Goal: Task Accomplishment & Management: Manage account settings

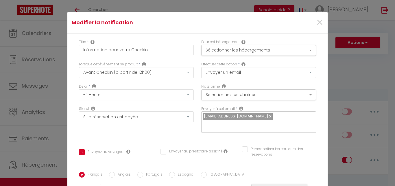
select select "76455"
select select "2"
select select "1 Heure"
select select "if_booking_is_paid"
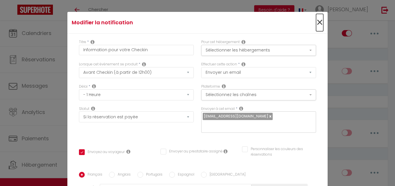
click at [316, 22] on span "×" at bounding box center [319, 22] width 7 height 17
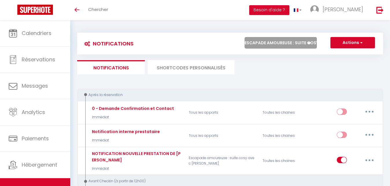
select select "59578"
click option "Îlot cosy-SPA/Proche zoo Beauval" at bounding box center [0, 0] width 0 height 0
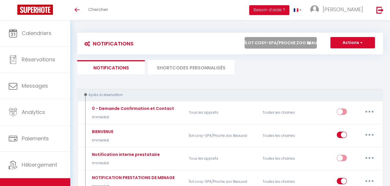
checkbox input "true"
checkbox input "false"
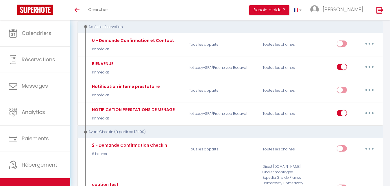
scroll to position [71, 0]
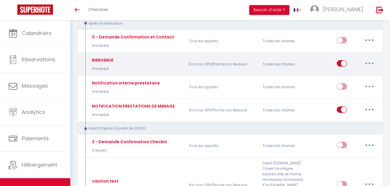
click at [370, 63] on button "button" at bounding box center [369, 63] width 16 height 9
click at [348, 86] on link "Dupliquer" at bounding box center [354, 87] width 43 height 10
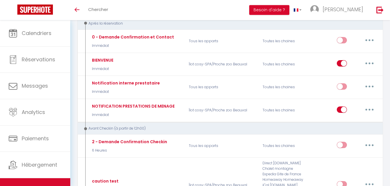
scroll to position [20, 0]
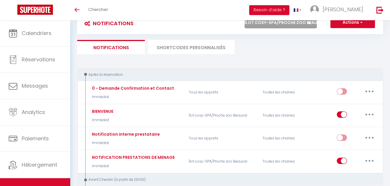
checkbox input "false"
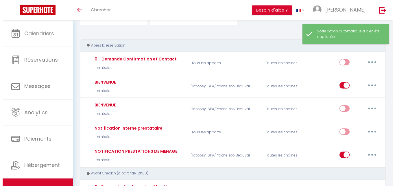
scroll to position [51, 0]
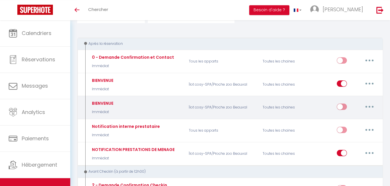
click at [368, 106] on button "button" at bounding box center [369, 106] width 16 height 9
click at [348, 120] on link "Editer" at bounding box center [354, 120] width 43 height 10
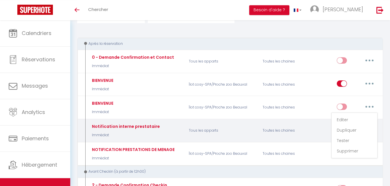
type input "BIENVENUE"
select select "Immédiat"
select select "if_booking_is_paid"
checkbox input "true"
checkbox input "false"
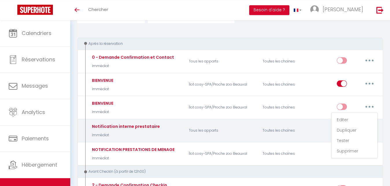
checkbox input "false"
radio input "true"
type input "Merci de votre réservation et bienvenue- [BOOKING:ID] - [GUEST:FIRST_NAME] [GUE…"
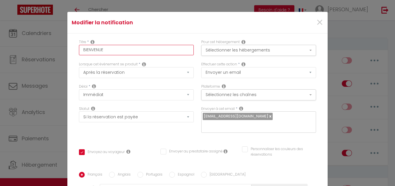
click at [132, 48] on input "BIENVENUE" at bounding box center [136, 50] width 115 height 10
type input "BIENVENUE"
checkbox input "true"
checkbox input "false"
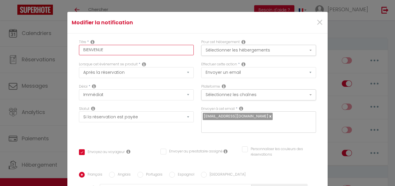
type input "BIENVENUE D"
checkbox input "true"
checkbox input "false"
type input "BIENVENUE DA"
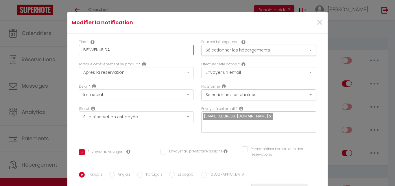
checkbox input "true"
checkbox input "false"
type input "BIENVENUE DAN"
checkbox input "true"
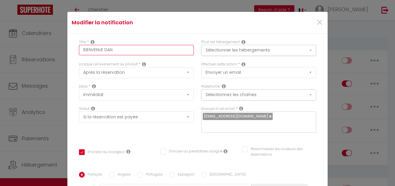
checkbox input "false"
type input "BIENVENUE DANS"
checkbox input "true"
checkbox input "false"
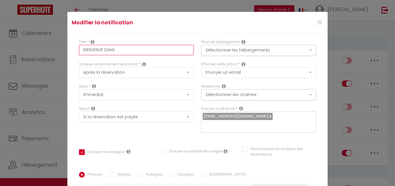
checkbox input "false"
type input "BIENVENUE DANS"
checkbox input "true"
checkbox input "false"
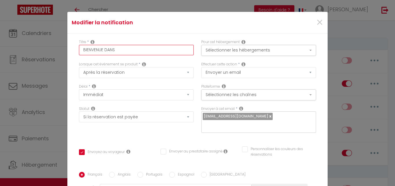
type input "BIENVENUE DANS V"
checkbox input "true"
checkbox input "false"
type input "BIENVENUE DANS VO"
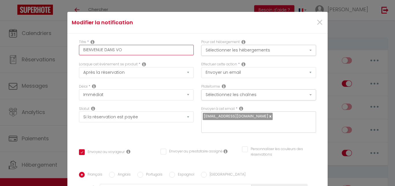
checkbox input "true"
checkbox input "false"
type input "BIENVENUE DANS VOT"
checkbox input "true"
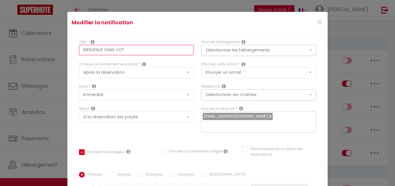
checkbox input "false"
type input "BIENVENUE DANS VOTE"
checkbox input "true"
checkbox input "false"
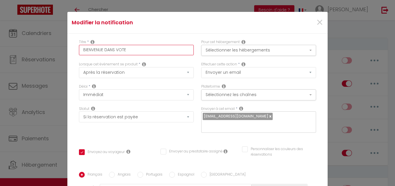
checkbox input "false"
type input "BIENVENUE DANS VOT"
checkbox input "true"
checkbox input "false"
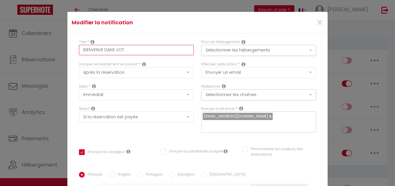
type input "BIENVENUE DANS VOTR"
checkbox input "true"
checkbox input "false"
type input "BIENVENUE DANS VOTRE"
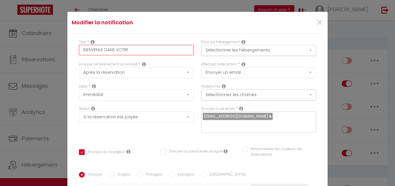
checkbox input "true"
checkbox input "false"
type input "BIENVENUE DANS VOTRE"
checkbox input "true"
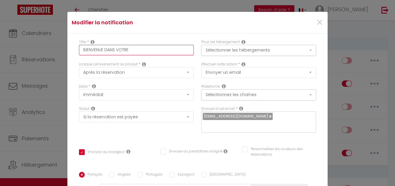
checkbox input "false"
type input "BIENVENUE DANS VOTRE L"
checkbox input "true"
checkbox input "false"
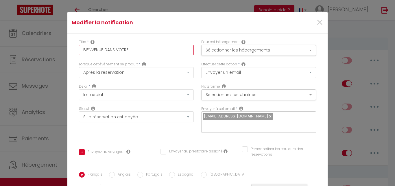
checkbox input "false"
type input "BIENVENUE DANS VOTRE LO"
checkbox input "true"
checkbox input "false"
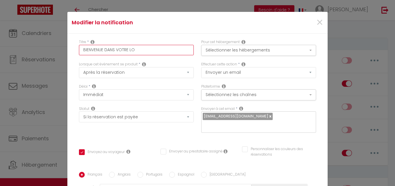
type input "BIENVENUE DANS VOTRE LOV"
checkbox input "true"
checkbox input "false"
type input "BIENVENUE DANS VOTRE LOVE"
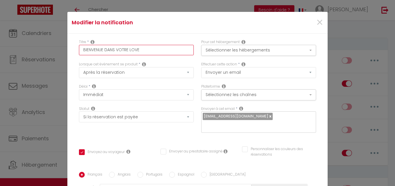
checkbox input "true"
checkbox input "false"
type input "BIENVENUE DANS VOTRE LOVE"
checkbox input "true"
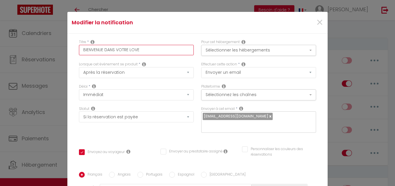
checkbox input "false"
type input "BIENVENUE DANS VOTRE LOVE R"
checkbox input "true"
checkbox input "false"
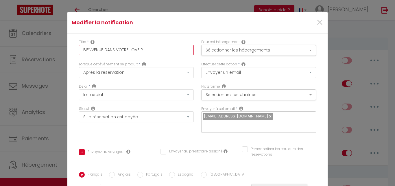
checkbox input "false"
type input "BIENVENUE DANS VOTRE LOVE RO"
checkbox input "true"
checkbox input "false"
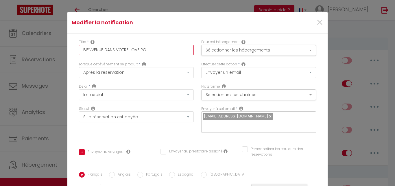
type input "BIENVENUE DANS VOTRE LOVE ROO"
checkbox input "true"
checkbox input "false"
type input "BIENVENUE DANS VOTRE LOVE ROOM"
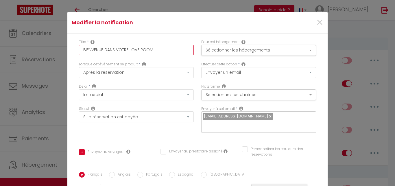
checkbox input "true"
checkbox input "false"
type input "BIENVENUE DANS VOTRE LOVE ROOM"
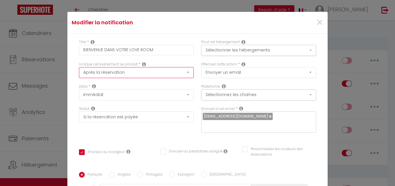
click option "Après la réservation" at bounding box center [0, 0] width 0 height 0
click at [288, 95] on button "Sélectionnez les chaînes" at bounding box center [258, 94] width 115 height 11
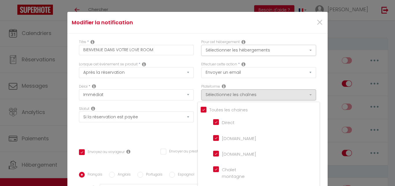
click at [281, 82] on div "Effectuer cette action * Envoyer un email Envoyer un SMS Envoyer une notificati…" at bounding box center [258, 73] width 122 height 22
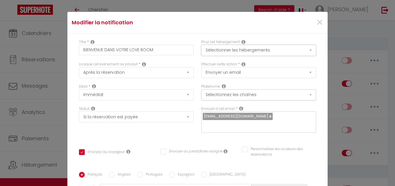
click at [263, 52] on button "Sélectionner les hébergements" at bounding box center [258, 50] width 115 height 11
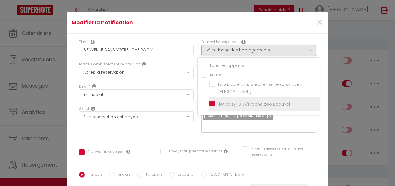
click at [209, 103] on input "Îlot cosy-SPA/Proche zoo Beauval" at bounding box center [264, 104] width 110 height 6
checkbox input "false"
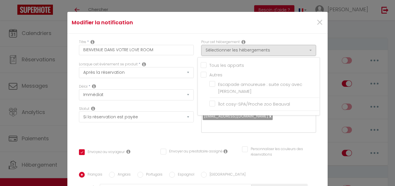
click at [215, 84] on label "Escapade amoureuse : suite cosy avec [PERSON_NAME]" at bounding box center [265, 88] width 101 height 14
click at [209, 85] on input "Escapade amoureuse : suite cosy avec [PERSON_NAME]" at bounding box center [264, 88] width 110 height 6
checkbox input "true"
checkbox input "false"
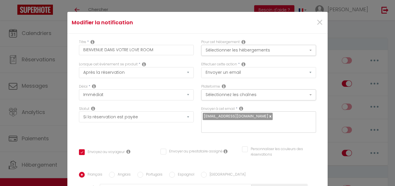
click at [268, 115] on link at bounding box center [269, 115] width 3 height 5
checkbox input "true"
checkbox input "false"
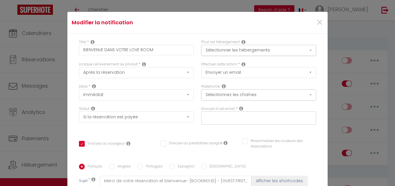
click at [241, 115] on input "text" at bounding box center [257, 117] width 109 height 8
type input "G"
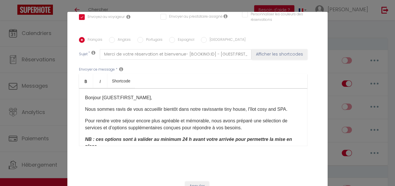
scroll to position [137, 0]
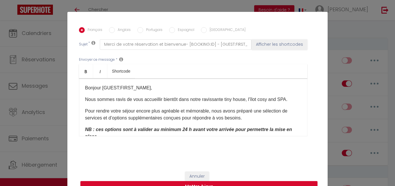
type input "[EMAIL_ADDRESS][DOMAIN_NAME]"
checkbox input "true"
checkbox input "false"
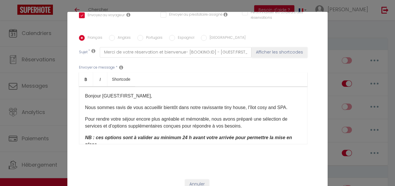
click at [243, 104] on p "Nous sommes ravis de vous accueillir bientôt dans notre ravissante tiny house, …" at bounding box center [193, 107] width 216 height 7
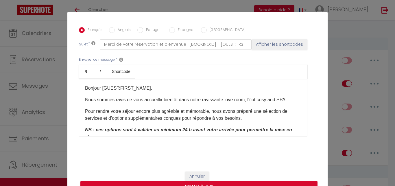
click at [281, 101] on p "Nous sommes ravis de vous accueillir bientôt dans notre ravissante love room, l…" at bounding box center [193, 99] width 216 height 7
click at [196, 177] on button "Annuler" at bounding box center [197, 176] width 24 height 10
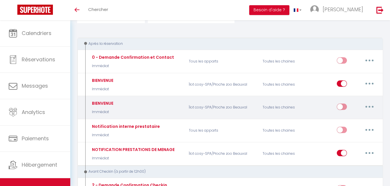
click at [368, 107] on button "button" at bounding box center [369, 106] width 16 height 9
click at [355, 119] on link "Editer" at bounding box center [354, 120] width 43 height 10
type input "BIENVENUE"
checkbox input "true"
checkbox input "false"
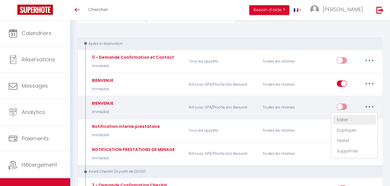
checkbox input "false"
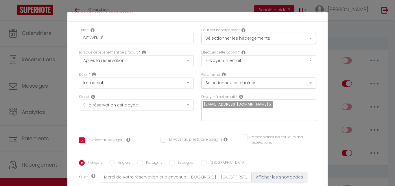
scroll to position [0, 0]
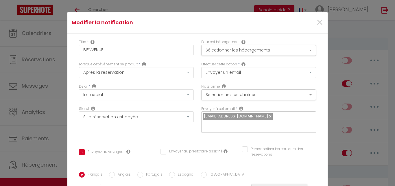
click at [268, 118] on link at bounding box center [269, 115] width 3 height 5
checkbox input "false"
checkbox input "true"
checkbox input "false"
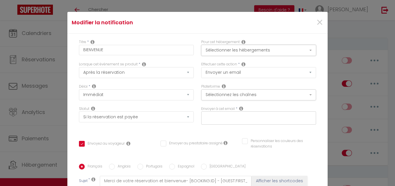
click at [258, 52] on button "Sélectionner les hébergements" at bounding box center [258, 50] width 115 height 11
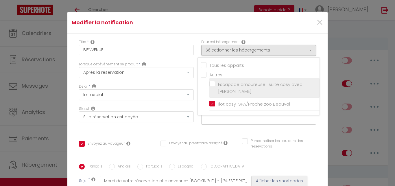
click at [215, 85] on label "Escapade amoureuse : suite cosy avec [PERSON_NAME]" at bounding box center [265, 88] width 101 height 14
click at [209, 85] on input "Escapade amoureuse : suite cosy avec [PERSON_NAME]" at bounding box center [264, 88] width 110 height 6
checkbox input "true"
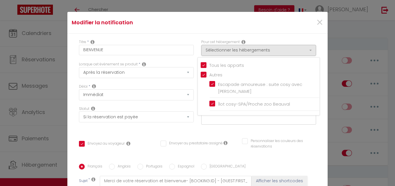
checkbox input "true"
checkbox input "false"
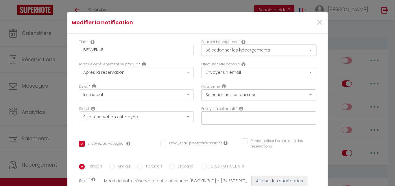
click at [235, 53] on button "Sélectionner les hébergements" at bounding box center [258, 50] width 115 height 11
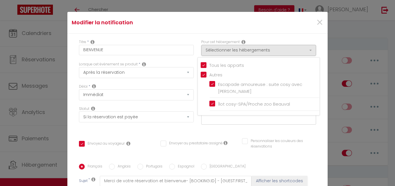
click at [201, 65] on input "Tous les apparts" at bounding box center [260, 65] width 119 height 6
checkbox input "false"
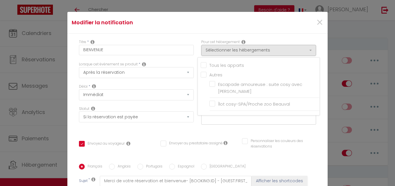
checkbox input "true"
checkbox input "false"
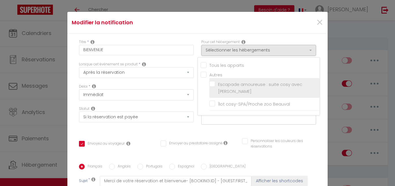
click at [215, 85] on label "Escapade amoureuse : suite cosy avec [PERSON_NAME]" at bounding box center [265, 88] width 101 height 14
click at [209, 85] on input "Escapade amoureuse : suite cosy avec [PERSON_NAME]" at bounding box center [264, 88] width 110 height 6
checkbox input "true"
checkbox input "false"
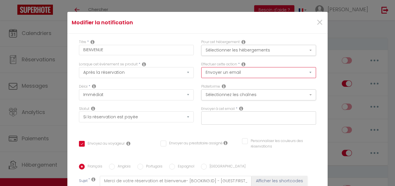
click at [248, 74] on select "Envoyer un email Envoyer un SMS Envoyer une notification push" at bounding box center [258, 72] width 115 height 11
click at [243, 96] on button "Sélectionnez les chaînes" at bounding box center [258, 94] width 115 height 11
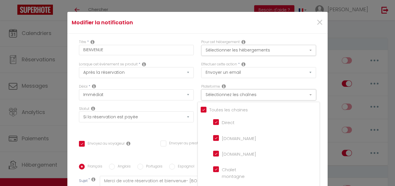
click at [243, 96] on button "Sélectionnez les chaînes" at bounding box center [258, 94] width 115 height 11
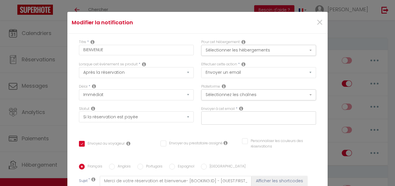
click at [238, 118] on input "text" at bounding box center [257, 117] width 109 height 8
type input "[EMAIL_ADDRESS][DOMAIN_NAME]"
checkbox input "true"
checkbox input "false"
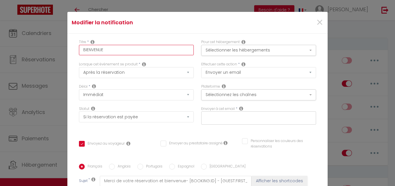
click at [140, 50] on input "BIENVENUE" at bounding box center [136, 50] width 115 height 10
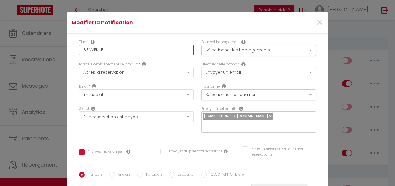
type input "BIENVENUE"
checkbox input "true"
checkbox input "false"
type input "BIENVENUE D"
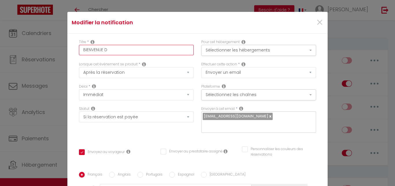
checkbox input "true"
checkbox input "false"
type input "BIENVENUE DA"
checkbox input "true"
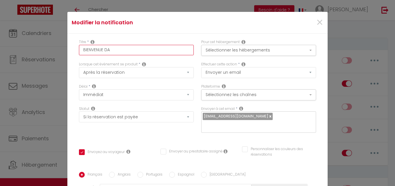
checkbox input "false"
type input "BIENVENUE DAN"
checkbox input "true"
checkbox input "false"
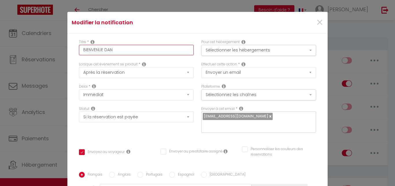
checkbox input "false"
type input "BIENVENUE DANS"
checkbox input "true"
checkbox input "false"
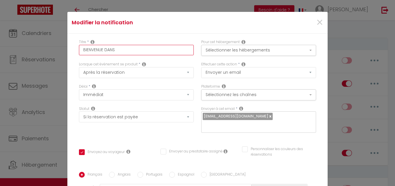
type input "BIENVENUE DANS"
checkbox input "true"
checkbox input "false"
type input "BIENVENUE DANS V"
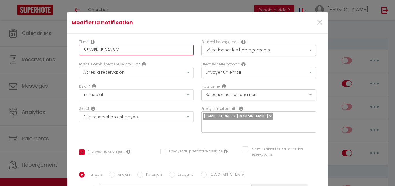
checkbox input "true"
checkbox input "false"
type input "BIENVENUE DANS VO"
checkbox input "true"
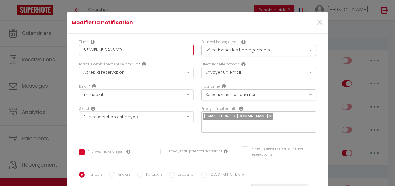
checkbox input "false"
type input "BIENVENUE DANS VOT"
checkbox input "true"
checkbox input "false"
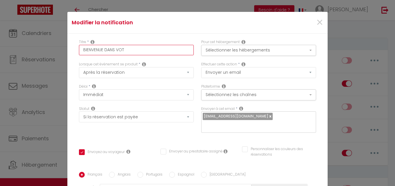
checkbox input "false"
type input "BIENVENUE DANS VOTR"
checkbox input "true"
checkbox input "false"
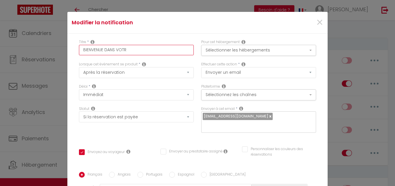
type input "BIENVENUE DANS VOTRE"
checkbox input "true"
checkbox input "false"
type input "BIENVENUE DANS VOTRE"
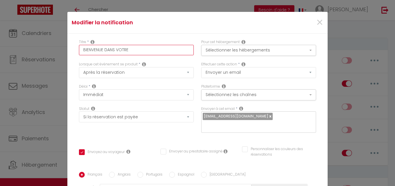
checkbox input "true"
checkbox input "false"
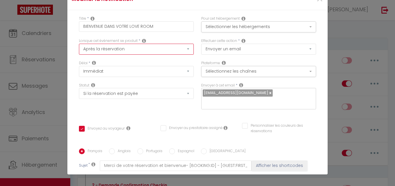
click option "Après la réservation" at bounding box center [0, 0] width 0 height 0
click at [145, 59] on div "Lorsque cet événement se produit * Après la réservation Avant Checkin (à partir…" at bounding box center [136, 49] width 122 height 22
click at [291, 29] on button "Sélectionner les hébergements" at bounding box center [258, 26] width 115 height 11
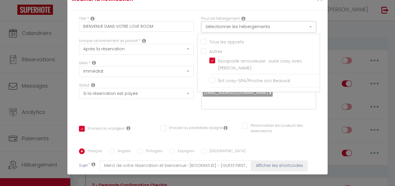
click at [291, 29] on button "Sélectionner les hébergements" at bounding box center [258, 26] width 115 height 11
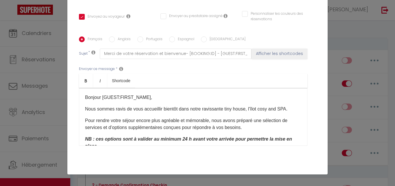
scroll to position [113, 0]
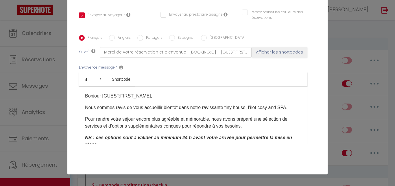
click at [244, 110] on p "Nous sommes ravis de vous accueillir bientôt dans notre ravissante tiny house, …" at bounding box center [193, 107] width 216 height 7
click at [284, 111] on p "Nous sommes ravis de vous accueillir bientôt dans notre ravissante love room , …" at bounding box center [193, 107] width 216 height 7
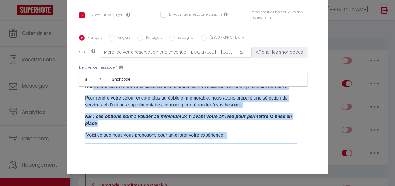
scroll to position [16, 0]
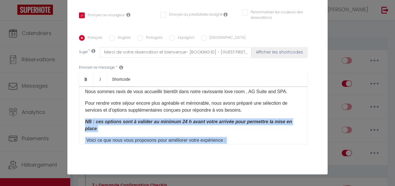
drag, startPoint x: 131, startPoint y: 135, endPoint x: 78, endPoint y: 123, distance: 54.8
click at [79, 123] on div "Bonjour [GUEST:FIRST_NAME]​, Nous sommes ravis de vous accueillir bientôt dans …" at bounding box center [193, 115] width 228 height 58
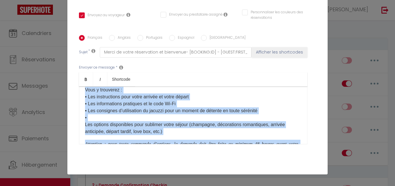
scroll to position [0, 0]
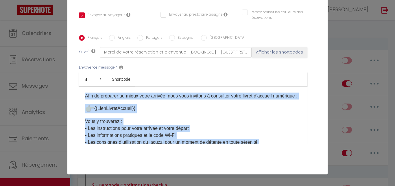
drag, startPoint x: 101, startPoint y: 139, endPoint x: 72, endPoint y: 97, distance: 51.1
click at [79, 97] on div "Afin de préparer au mieux votre arrivée, nous vous invitons à consulter votre l…" at bounding box center [193, 115] width 228 height 58
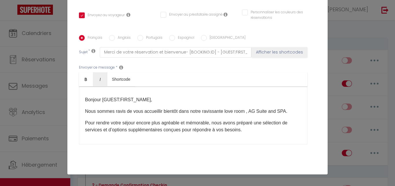
scroll to position [18, 0]
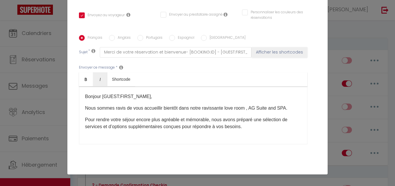
click at [285, 111] on p "Nous sommes ravis de vous accueillir bientôt dans notre ravissante love room , …" at bounding box center [193, 108] width 216 height 7
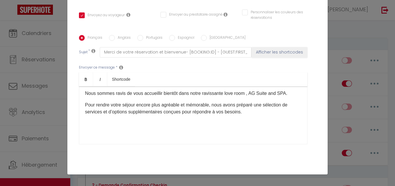
scroll to position [33, 0]
click at [94, 125] on div "​ Bonjour [GUEST:FIRST_NAME]​, Nous sommes ravis de vous accueillir bientôt dan…" at bounding box center [193, 115] width 228 height 58
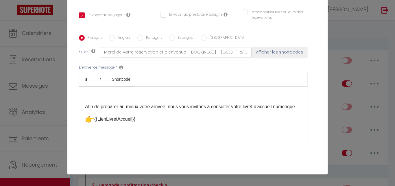
scroll to position [0, 0]
drag, startPoint x: 150, startPoint y: 135, endPoint x: 76, endPoint y: 104, distance: 79.8
click at [79, 104] on div "Afin de préparer au mieux votre arrivée, nous vous invitons à consulter votre l…" at bounding box center [193, 115] width 228 height 58
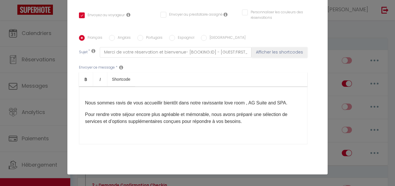
click at [253, 129] on div "​Bonjour [GUEST:FIRST_NAME]​, Nous sommes ravis de vous accueillir bientôt dans…" at bounding box center [193, 115] width 228 height 58
click at [243, 124] on p "Pour rendre votre séjour encore plus agréable et mémorable, nous avons préparé …" at bounding box center [193, 118] width 216 height 14
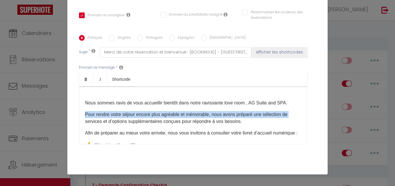
drag, startPoint x: 293, startPoint y: 107, endPoint x: 294, endPoint y: 112, distance: 4.3
click at [294, 112] on div "​Bonjour [GUEST:FIRST_NAME]​, Nous sommes ravis de vous accueillir bientôt dans…" at bounding box center [193, 115] width 228 height 58
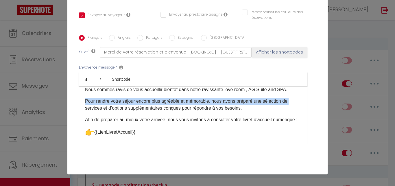
scroll to position [12, 0]
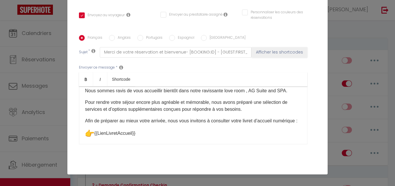
click at [225, 138] on p "{{LienLivretAccueil}}" at bounding box center [193, 133] width 216 height 9
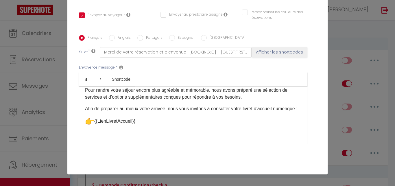
scroll to position [23, 0]
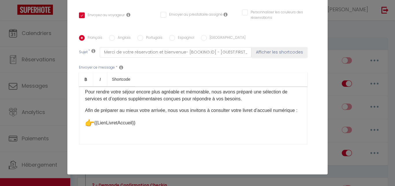
drag, startPoint x: 152, startPoint y: 133, endPoint x: 82, endPoint y: 108, distance: 74.4
click at [82, 108] on div "​Bonjour [GUEST:FIRST_NAME]​, Nous sommes ravis de vous accueillir bientôt dans…" at bounding box center [193, 115] width 228 height 58
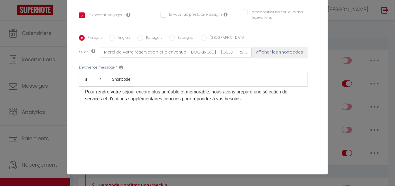
click at [344, 30] on div "Modifier la notification × Titre * BIENVENUE DANS VOTRE LOVE ROOM Pour cet hébe…" at bounding box center [197, 93] width 395 height 186
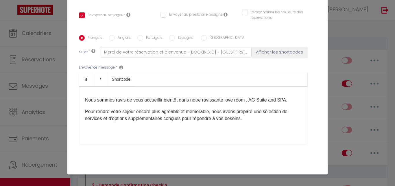
scroll to position [0, 0]
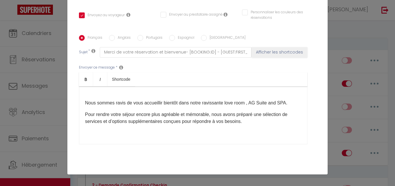
click at [244, 123] on p "Pour rendre votre séjour encore plus agréable et mémorable, nous avons préparé …" at bounding box center [193, 118] width 216 height 14
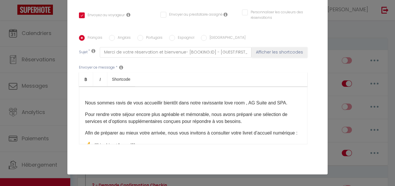
click at [87, 96] on div "​Bonjour [GUEST:FIRST_NAME]​, Nous sommes ravis de vous accueillir bientôt dans…" at bounding box center [193, 115] width 228 height 58
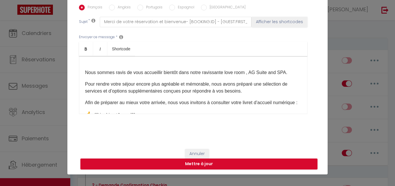
scroll to position [140, 0]
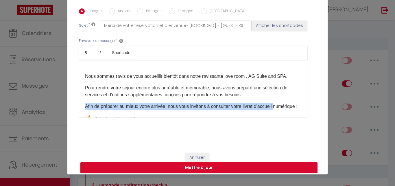
drag, startPoint x: 323, startPoint y: 88, endPoint x: 319, endPoint y: 94, distance: 7.6
click at [319, 95] on div "Titre * BIENVENUE DANS VOTRE LOVE ROOM Pour cet hébergement Sélectionner les hé…" at bounding box center [197, 8] width 260 height 276
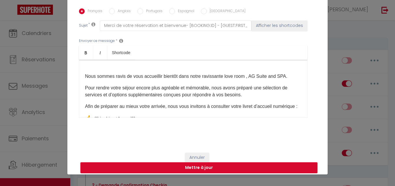
click at [287, 96] on p "Pour rendre votre séjour encore plus agréable et mémorable, nous avons préparé …" at bounding box center [193, 91] width 216 height 14
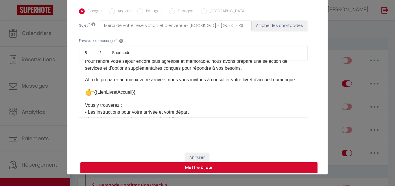
scroll to position [29, 0]
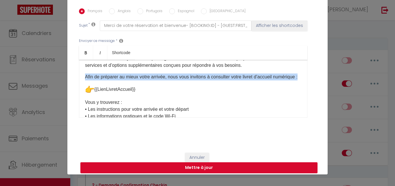
drag, startPoint x: 285, startPoint y: 86, endPoint x: 296, endPoint y: 66, distance: 22.9
click at [296, 66] on div "​Bonjour [GUEST:FIRST_NAME]​, Nous sommes ravis de vous accueillir bientôt dans…" at bounding box center [193, 89] width 228 height 58
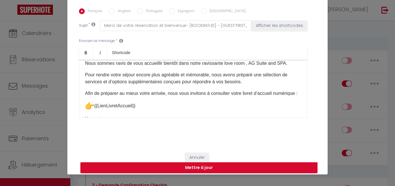
click at [250, 81] on p "Pour rendre votre séjour encore plus agréable et mémorable, nous avons préparé …" at bounding box center [193, 78] width 216 height 14
click at [244, 85] on p "Pour rendre votre séjour encore plus agréable et mémorable, nous avons préparé …" at bounding box center [193, 78] width 216 height 14
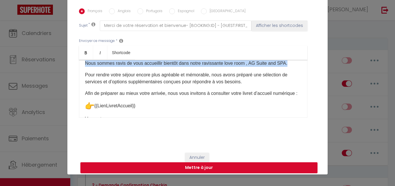
drag, startPoint x: 244, startPoint y: 86, endPoint x: 87, endPoint y: 78, distance: 156.8
click at [87, 78] on p "Pour rendre votre séjour encore plus agréable et mémorable, nous avons préparé …" at bounding box center [193, 78] width 216 height 14
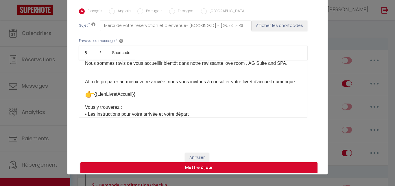
click at [82, 83] on div "​Bonjour [GUEST:FIRST_NAME]​, Nous sommes ravis de vous accueillir bientôt dans…" at bounding box center [193, 89] width 228 height 58
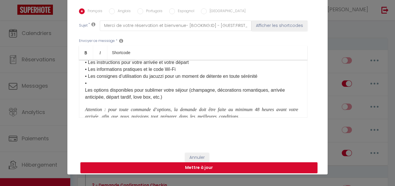
scroll to position [54, 0]
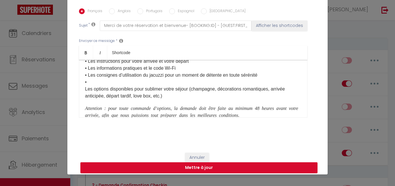
click at [90, 87] on p "Vous y trouverez : • Les instructions pour votre arrivée et votre départ • Les …" at bounding box center [193, 75] width 216 height 49
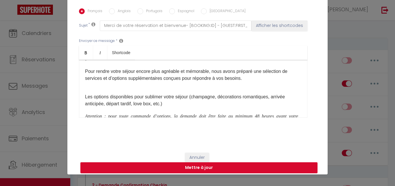
scroll to position [74, 0]
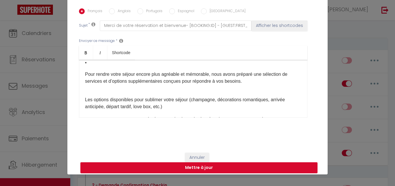
click at [186, 102] on p "Les options disponibles pour sublimer votre séjour (champagne, décorations roma…" at bounding box center [193, 99] width 216 height 21
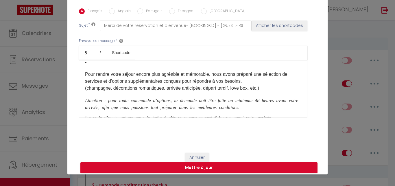
click at [85, 76] on p "Pour rendre votre séjour encore plus agréable et mémorable, nous avons préparé …" at bounding box center [193, 81] width 216 height 21
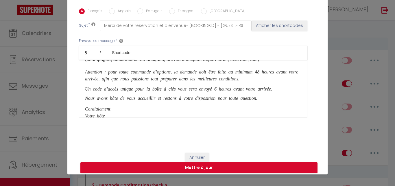
scroll to position [87, 0]
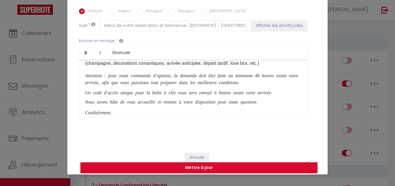
click at [249, 85] on p "Attention : pour toute commande d’options, la demande doit être faite au minimu…" at bounding box center [193, 78] width 216 height 14
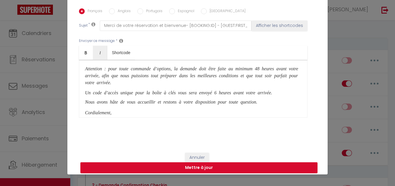
scroll to position [91, 0]
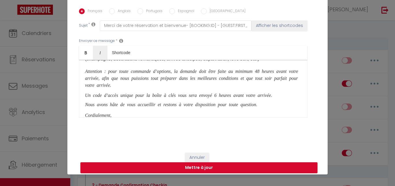
click at [100, 74] on icon "Attention : pour toute commande d’options, la demande doit être faite au minimu…" at bounding box center [191, 77] width 213 height 18
click at [114, 91] on div "​Bonjour [GUEST:FIRST_NAME]​, Nous sommes ravis de vous accueillir bientôt dans…" at bounding box center [193, 89] width 228 height 58
click at [103, 73] on icon "Attention ​ : pour toute commande d’options, la demande doit être faite au mini…" at bounding box center [191, 77] width 213 height 19
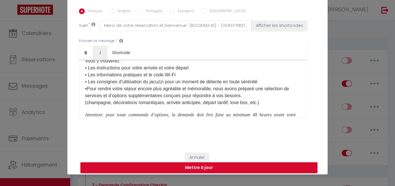
scroll to position [35, 0]
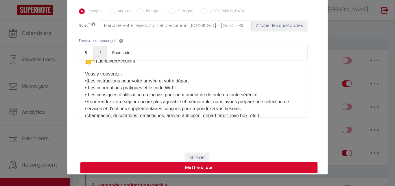
click at [85, 83] on p "Vous y trouverez : • Les instructions pour votre arrivée et votre départ • Les …" at bounding box center [193, 94] width 216 height 49
copy p "•"
click at [127, 77] on p "Vous y trouverez : • Les instructions pour votre arrivée et votre départ • Les …" at bounding box center [193, 94] width 216 height 49
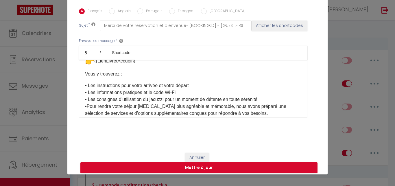
click at [126, 77] on p "Vous y trouverez :" at bounding box center [193, 73] width 216 height 7
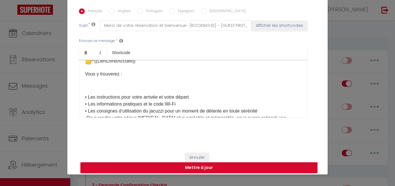
click at [105, 89] on p at bounding box center [193, 85] width 216 height 7
click at [209, 89] on p "• ​" at bounding box center [193, 85] width 216 height 7
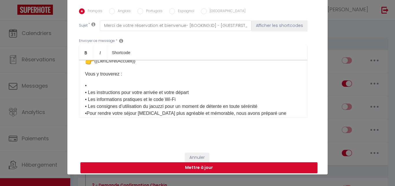
click at [82, 86] on div "​Bonjour [GUEST:FIRST_NAME]​, Nous sommes ravis de vous accueillir bientôt dans…" at bounding box center [193, 89] width 228 height 58
click at [92, 87] on p "• ​ • Les instructions pour votre arrivée et votre départ • Les informations pr…" at bounding box center [193, 106] width 216 height 49
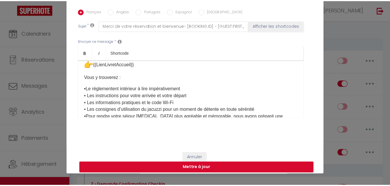
scroll to position [0, 0]
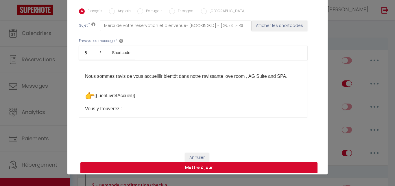
click at [222, 171] on button "Mettre à jour" at bounding box center [198, 167] width 237 height 11
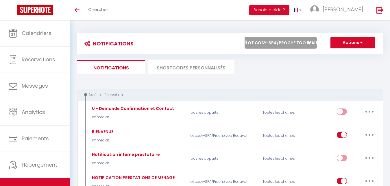
click at [368, 132] on button "button" at bounding box center [369, 134] width 16 height 9
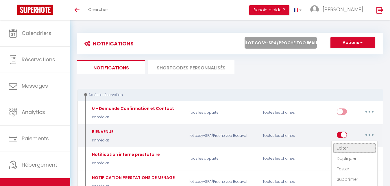
click at [346, 148] on link "Editer" at bounding box center [354, 148] width 43 height 10
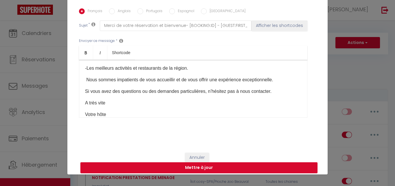
scroll to position [440, 0]
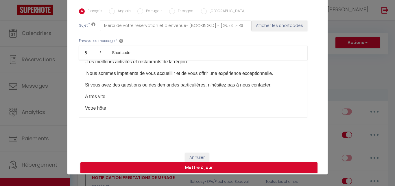
click at [106, 93] on p "A très vite" at bounding box center [193, 96] width 216 height 7
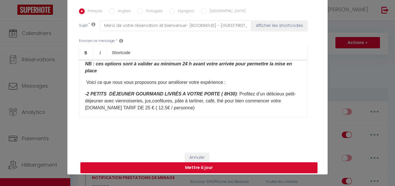
scroll to position [0, 0]
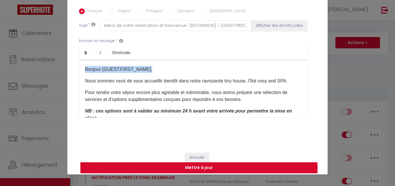
drag, startPoint x: 153, startPoint y: 71, endPoint x: 80, endPoint y: 71, distance: 72.8
click at [80, 71] on div "Bonjour [GUEST:FIRST_NAME]​, Nous sommes ravis de vous accueillir bientôt dans …" at bounding box center [193, 89] width 228 height 58
copy p "Bonjour [GUEST:FIRST_NAME]​,"
click at [214, 169] on button "Mettre à jour" at bounding box center [198, 167] width 237 height 11
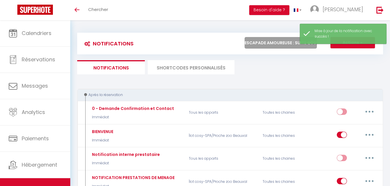
click option "Escapade amoureuse : suite cosy avec [PERSON_NAME]" at bounding box center [0, 0] width 0 height 0
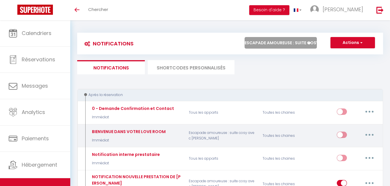
click at [370, 134] on icon "button" at bounding box center [369, 135] width 2 height 2
click at [352, 146] on link "Editer" at bounding box center [354, 148] width 43 height 10
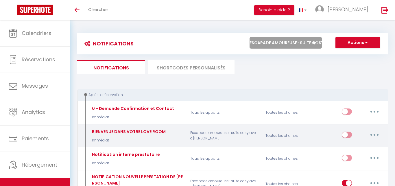
scroll to position [23, 0]
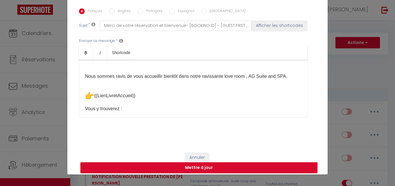
click at [97, 66] on div "Nous sommes ravis de vous accueillir bientôt dans notre ravissante love room , …" at bounding box center [193, 89] width 228 height 58
drag, startPoint x: 153, startPoint y: 71, endPoint x: 79, endPoint y: 72, distance: 74.8
click at [79, 72] on div "​ Bonjour [GUEST:FIRST_NAME]​, ​ Nous sommes ravis de vous accueillir bientôt d…" at bounding box center [193, 89] width 228 height 58
click at [83, 59] on link "Bold" at bounding box center [86, 53] width 14 height 14
click at [160, 97] on p "{{LienLivretAccueil}}" at bounding box center [193, 95] width 216 height 9
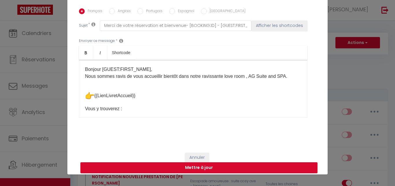
click at [155, 70] on div "​Bonjour [GUEST:FIRST_NAME]​, ​ Nous sommes ravis de vous accueillir bientôt da…" at bounding box center [193, 89] width 228 height 58
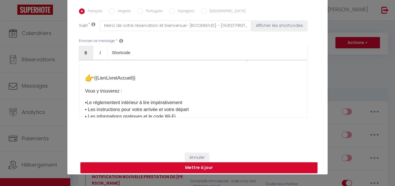
scroll to position [22, 0]
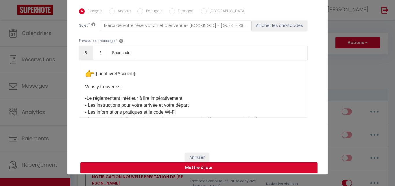
drag, startPoint x: 145, startPoint y: 76, endPoint x: 79, endPoint y: 74, distance: 66.2
click at [79, 74] on div "​Bonjour [GUEST:FIRST_NAME]​, ​ Nous sommes ravis de vous accueillir bientôt da…" at bounding box center [193, 89] width 228 height 58
click at [87, 76] on img "👉" at bounding box center [89, 73] width 9 height 9
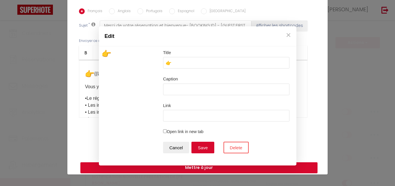
scroll to position [23, 0]
click at [289, 34] on button "×" at bounding box center [288, 35] width 9 height 12
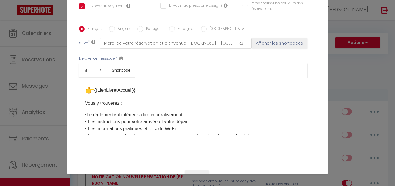
scroll to position [8, 0]
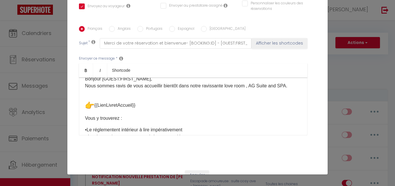
click at [104, 97] on div "​Bonjour [GUEST:FIRST_NAME]​, ​ Nous sommes ravis de vous accueillir bientôt da…" at bounding box center [193, 106] width 228 height 58
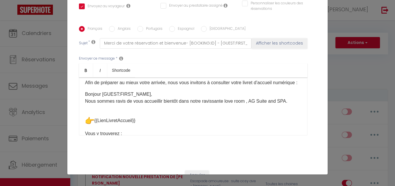
scroll to position [0, 0]
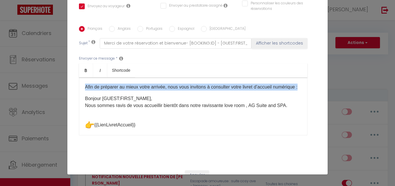
drag, startPoint x: 116, startPoint y: 99, endPoint x: 80, endPoint y: 89, distance: 36.8
click at [80, 89] on div "Afin de préparer au mieux votre arrivée, nous vous invitons à consulter votre l…" at bounding box center [193, 106] width 228 height 58
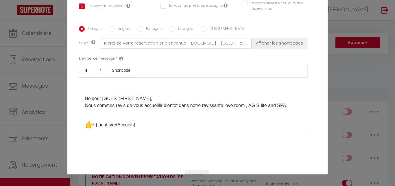
click at [83, 100] on div "​ ​Bonjour [GUEST:FIRST_NAME]​, ​ Nous sommes ravis de vous accueillir bientôt …" at bounding box center [193, 106] width 228 height 58
click at [88, 94] on div "​ ​Bonjour [GUEST:FIRST_NAME]​, ​ Nous sommes ravis de vous accueillir bientôt …" at bounding box center [193, 106] width 228 height 58
click at [83, 94] on div "​ ​Bonjour [GUEST:FIRST_NAME]​, ​ Nous sommes ravis de vous accueillir bientôt …" at bounding box center [193, 106] width 228 height 58
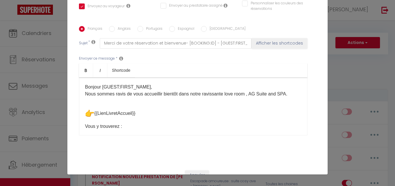
click at [86, 84] on div "​​Bonjour [GUEST:FIRST_NAME]​, ​ Nous sommes ravis de vous accueillir bientôt d…" at bounding box center [193, 106] width 228 height 58
click at [82, 87] on div "​​Bonjour [GUEST:FIRST_NAME]​, ​ Nous sommes ravis de vous accueillir bientôt d…" at bounding box center [193, 106] width 228 height 58
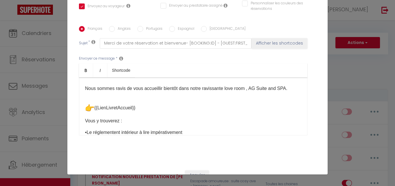
scroll to position [24, 0]
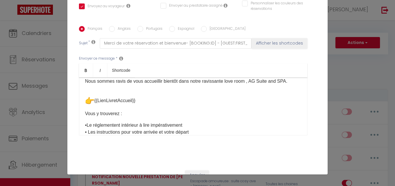
click at [192, 101] on p "{{LienLivretAccueil}}" at bounding box center [193, 100] width 216 height 9
click at [285, 85] on p "Nous sommes ravis de vous accueillir bientôt dans notre ravissante love room , …" at bounding box center [193, 81] width 216 height 7
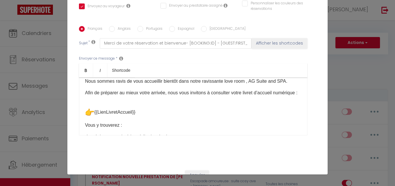
click at [88, 117] on img "👉" at bounding box center [89, 112] width 9 height 9
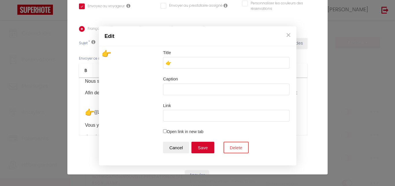
scroll to position [23, 0]
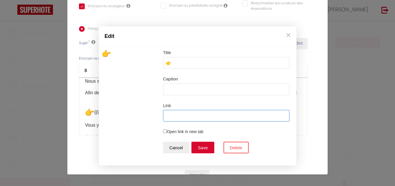
click at [195, 118] on input "Link" at bounding box center [226, 116] width 127 height 12
paste input "[URL][DOMAIN_NAME]"
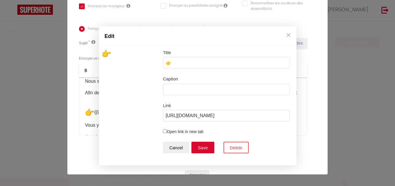
click at [165, 132] on input "Open link in new tab" at bounding box center [165, 131] width 4 height 4
click at [196, 148] on button "Save" at bounding box center [202, 148] width 23 height 12
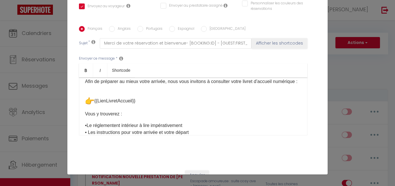
scroll to position [39, 0]
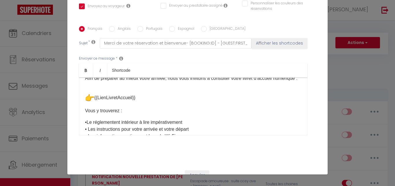
click at [206, 115] on div "​​Bonjour [GUEST:FIRST_NAME]​, ​ Nous sommes ravis de vous accueillir bientôt d…" at bounding box center [193, 106] width 228 height 58
click at [86, 103] on img "👉" at bounding box center [89, 97] width 9 height 9
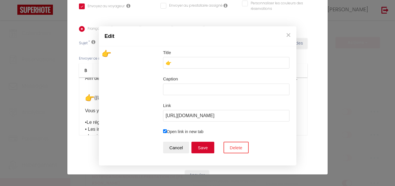
scroll to position [23, 0]
click at [205, 149] on button "Save" at bounding box center [202, 148] width 23 height 12
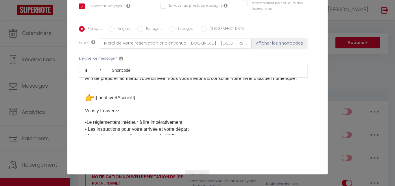
click at [88, 103] on img "👉" at bounding box center [89, 97] width 9 height 9
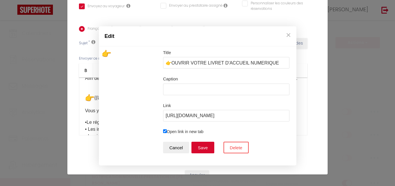
click at [165, 130] on input "Open link in new tab" at bounding box center [165, 131] width 4 height 4
click at [201, 151] on button "Save" at bounding box center [202, 148] width 23 height 12
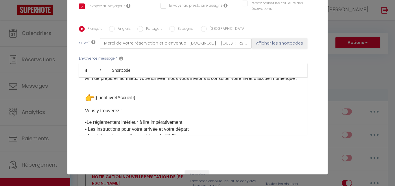
click at [228, 103] on p "{{LienLivretAccueil}}" at bounding box center [193, 97] width 216 height 9
click at [112, 103] on p "{{LienLivretAccueil}}" at bounding box center [193, 97] width 216 height 9
click at [137, 103] on p "{{LienLivretAccueil}}" at bounding box center [193, 97] width 216 height 9
click at [87, 103] on img "👉" at bounding box center [89, 97] width 9 height 9
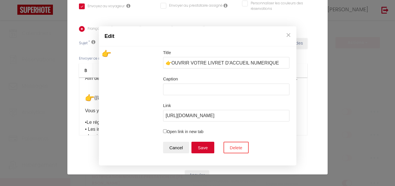
click at [87, 106] on div "Edit Title 👉OUVRIR VOTRE LIVRET D'ACCUEIL NUMERIQUE Caption Link [URL][DOMAIN_N…" at bounding box center [197, 93] width 395 height 186
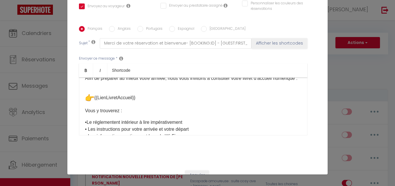
click at [231, 97] on div "​​Bonjour [GUEST:FIRST_NAME]​, ​ Nous sommes ravis de vous accueillir bientôt d…" at bounding box center [193, 106] width 228 height 58
click at [85, 103] on img "👉" at bounding box center [89, 97] width 9 height 9
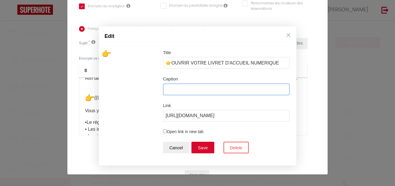
click at [202, 86] on input "Caption" at bounding box center [226, 89] width 127 height 12
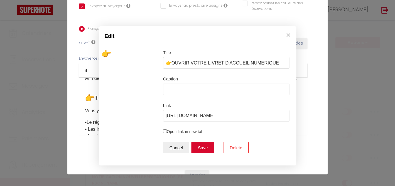
click at [164, 130] on input "Open link in new tab" at bounding box center [165, 131] width 4 height 4
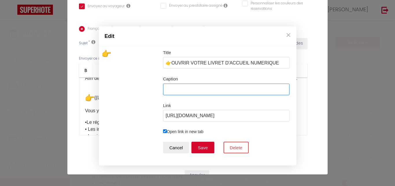
click at [191, 89] on input "Caption" at bounding box center [226, 89] width 127 height 12
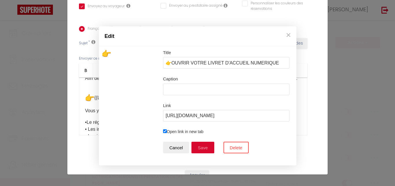
click at [202, 146] on button "Save" at bounding box center [202, 148] width 23 height 12
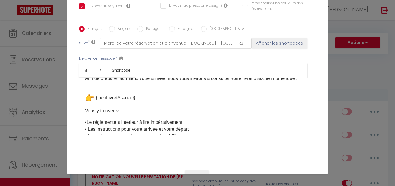
click at [285, 114] on p "Vous y trouverez :" at bounding box center [193, 110] width 216 height 7
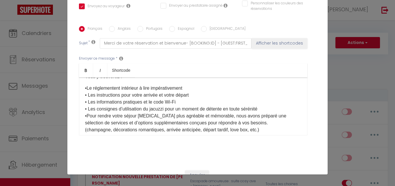
scroll to position [71, 0]
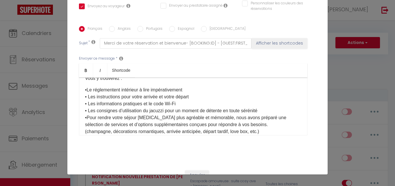
click at [192, 99] on p "•​Le réglementent intérieur à lire impérativement • Les instructions pour votre…" at bounding box center [193, 110] width 216 height 49
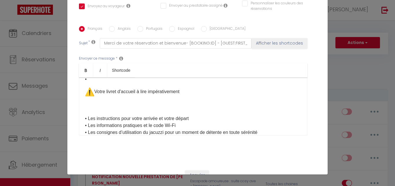
scroll to position [80, 0]
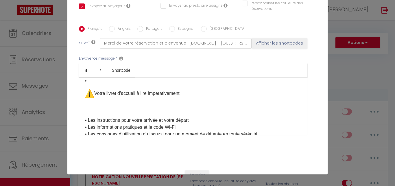
click at [86, 84] on p "•​" at bounding box center [193, 80] width 216 height 7
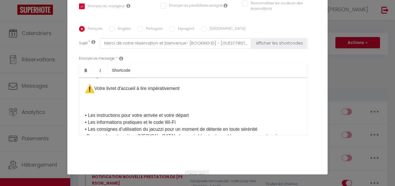
scroll to position [67, 0]
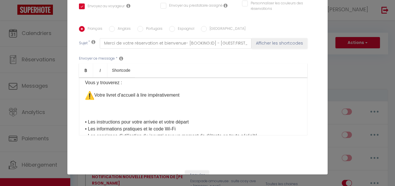
click at [137, 104] on p "Votre livret d'accueil à lire impérativement ​" at bounding box center [193, 99] width 216 height 16
click at [207, 104] on p "Le réglement interieur, à lire impérativement ​" at bounding box center [193, 99] width 216 height 16
click at [110, 105] on p "Le réglement intérieur, à lire impérativement ​" at bounding box center [193, 99] width 216 height 16
click at [102, 105] on p "Le réglement intérieur, à lire impérativement ​" at bounding box center [193, 99] width 216 height 16
click at [102, 104] on p "Le réglement intérieur, à lire impérativement ​" at bounding box center [193, 99] width 216 height 16
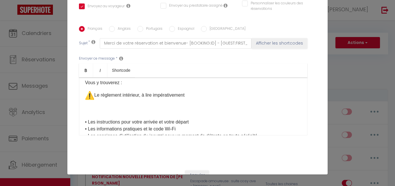
click at [107, 116] on div "​​Bonjour [GUEST:FIRST_NAME]​, ​ Nous sommes ravis de vous accueillir bientôt d…" at bounding box center [193, 106] width 228 height 58
click at [85, 130] on p "• Les instructions pour votre arrivée et votre départ • Les informations pratiq…" at bounding box center [193, 136] width 216 height 49
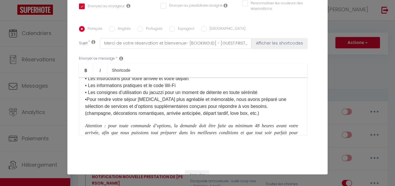
scroll to position [75, 0]
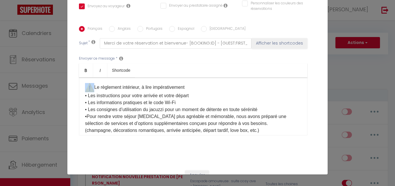
drag, startPoint x: 92, startPoint y: 97, endPoint x: 86, endPoint y: 97, distance: 6.4
click at [86, 97] on p "Le règlement intérieur, à lire impérativement ​• Les instructions pour votre ar…" at bounding box center [193, 108] width 216 height 51
copy img "⚠️"
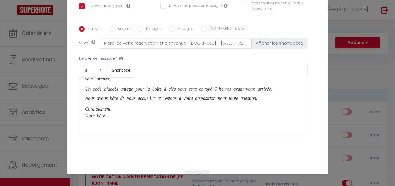
scroll to position [131, 0]
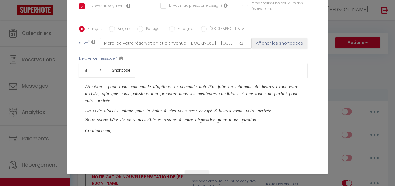
click at [82, 97] on div "​​Bonjour [GUEST:FIRST_NAME]​, ​ Nous sommes ravis de vous accueillir bientôt d…" at bounding box center [193, 106] width 228 height 58
click at [81, 95] on div "​​Bonjour [GUEST:FIRST_NAME]​, ​ Nous sommes ravis de vous accueillir bientôt d…" at bounding box center [193, 106] width 228 height 58
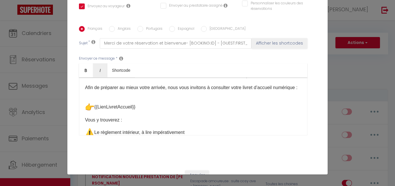
scroll to position [31, 0]
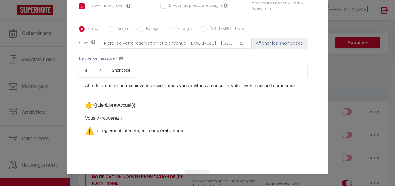
click at [112, 110] on p "{{LienLivretAccueil}}" at bounding box center [193, 105] width 216 height 9
click at [86, 110] on img "👉" at bounding box center [89, 105] width 9 height 9
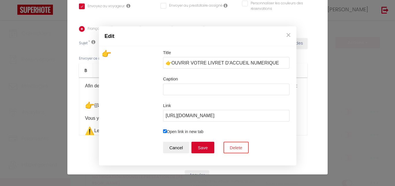
scroll to position [23, 0]
click at [199, 148] on button "Save" at bounding box center [202, 148] width 23 height 12
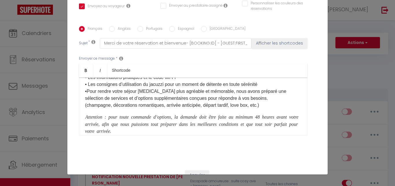
scroll to position [95, 0]
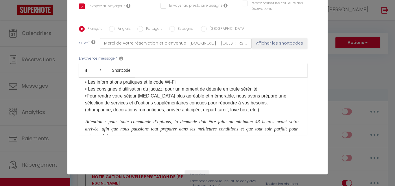
click at [82, 131] on div "​​Bonjour [GUEST:FIRST_NAME]​, ​ Nous sommes ravis de vous accueillir bientôt d…" at bounding box center [193, 106] width 228 height 58
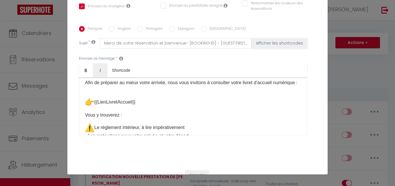
scroll to position [28, 0]
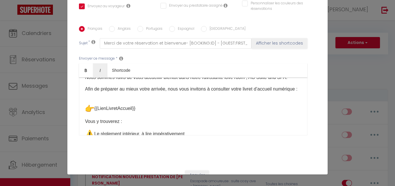
click at [102, 113] on p "{{LienLivretAccueil}}" at bounding box center [193, 108] width 216 height 9
click at [85, 113] on img "👉" at bounding box center [89, 108] width 9 height 9
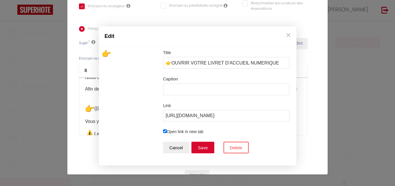
scroll to position [23, 0]
click at [288, 37] on button "×" at bounding box center [288, 35] width 9 height 12
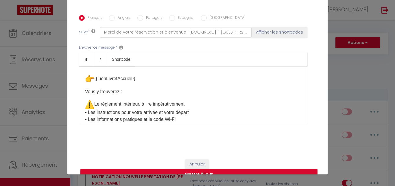
scroll to position [29, 0]
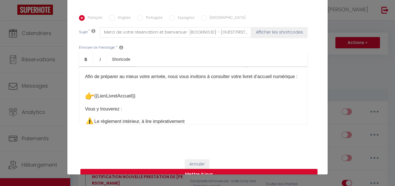
click at [151, 101] on p "{{LienLivretAccueil}}" at bounding box center [193, 96] width 216 height 9
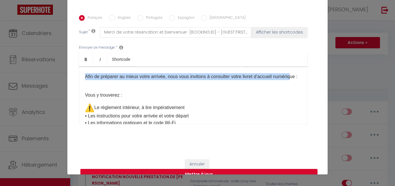
drag, startPoint x: 99, startPoint y: 92, endPoint x: 98, endPoint y: 87, distance: 5.5
click at [98, 87] on div "​​Bonjour [GUEST:FIRST_NAME]​, ​ Nous sommes ravis de vous accueillir bientôt d…" at bounding box center [193, 95] width 228 height 58
click at [92, 100] on div "​​Bonjour [GUEST:FIRST_NAME]​, ​ Nous sommes ravis de vous accueillir bientôt d…" at bounding box center [193, 95] width 228 height 58
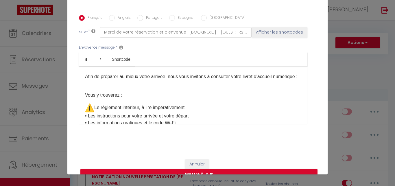
click at [92, 92] on div "​​Bonjour [GUEST:FIRST_NAME]​, ​ Nous sommes ravis de vous accueillir bientôt d…" at bounding box center [193, 95] width 228 height 58
click at [91, 97] on div "​​Bonjour [GUEST:FIRST_NAME]​, ​ Nous sommes ravis de vous accueillir bientôt d…" at bounding box center [193, 95] width 228 height 58
click at [112, 80] on p "Afin de préparer au mieux votre arrivée, nous vous invitons à consulter votre l…" at bounding box center [193, 76] width 216 height 7
click at [119, 80] on p "Afin de préparer au mieux votre arrivée, nous vous invitons à consulter votre l…" at bounding box center [193, 76] width 216 height 7
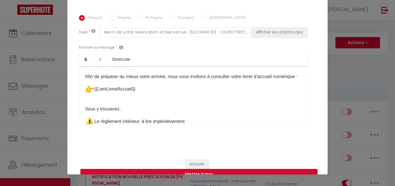
click at [83, 118] on div "​​Bonjour [GUEST:FIRST_NAME]​, ​ Nous sommes ravis de vous accueillir bientôt d…" at bounding box center [193, 95] width 228 height 58
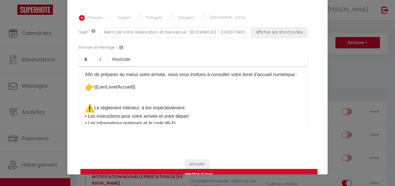
scroll to position [30, 0]
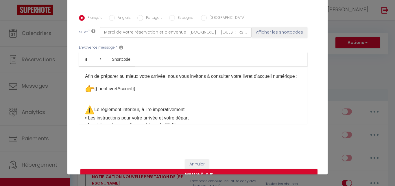
click at [143, 94] on p "{{LienLivretAccueil}} ​" at bounding box center [193, 88] width 216 height 9
click at [91, 107] on div "​​Bonjour [GUEST:FIRST_NAME]​, ​ Nous sommes ravis de vous accueillir bientôt d…" at bounding box center [193, 95] width 228 height 58
click at [104, 109] on div "​​Bonjour [GUEST:FIRST_NAME]​, ​ Nous sommes ravis de vous accueillir bientôt d…" at bounding box center [193, 95] width 228 height 58
click at [102, 94] on p at bounding box center [193, 88] width 216 height 9
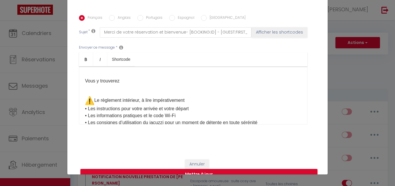
scroll to position [67, 0]
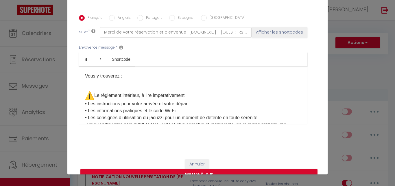
click at [81, 85] on div "​​Bonjour [GUEST:FIRST_NAME]​, ​ Nous sommes ravis de vous accueillir bientôt d…" at bounding box center [193, 95] width 228 height 58
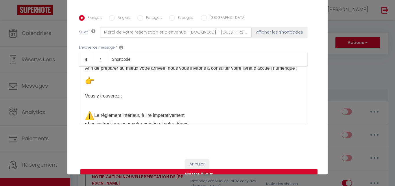
scroll to position [36, 0]
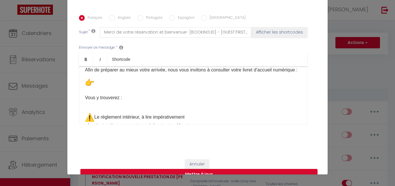
click at [85, 100] on span "Vous y trouverez :​​" at bounding box center [103, 97] width 37 height 5
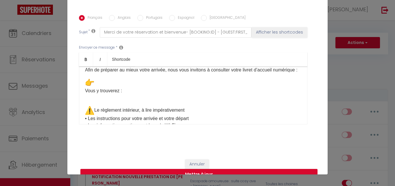
click at [97, 111] on div "​​Bonjour [GUEST:FIRST_NAME]​, ​ Nous sommes ravis de vous accueillir bientôt d…" at bounding box center [193, 95] width 228 height 58
click at [111, 110] on div "​​Bonjour [GUEST:FIRST_NAME]​, ​ Nous sommes ravis de vous accueillir bientôt d…" at bounding box center [193, 95] width 228 height 58
click at [93, 119] on p "Le règlement intérieur, à lire impérativement ​• Les instructions pour votre ar…" at bounding box center [193, 131] width 216 height 51
click at [80, 120] on div "​​Bonjour [GUEST:FIRST_NAME]​, ​ Nous sommes ravis de vous accueillir bientôt d…" at bounding box center [193, 95] width 228 height 58
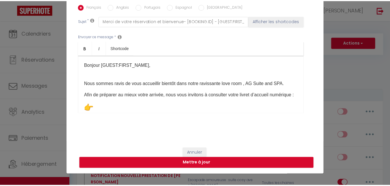
scroll to position [147, 0]
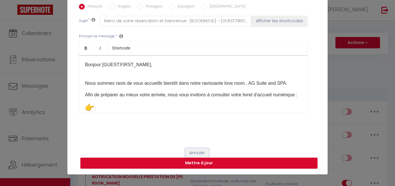
click at [189, 154] on button "Annuler" at bounding box center [197, 153] width 24 height 10
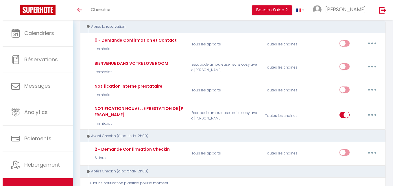
scroll to position [65, 0]
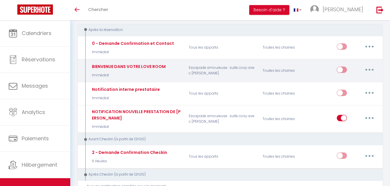
click at [370, 71] on icon "button" at bounding box center [369, 70] width 2 height 2
click at [352, 84] on link "Editer" at bounding box center [354, 83] width 43 height 10
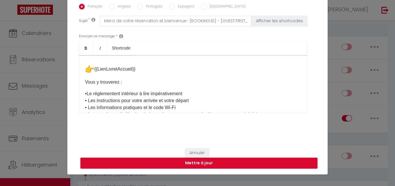
scroll to position [7, 0]
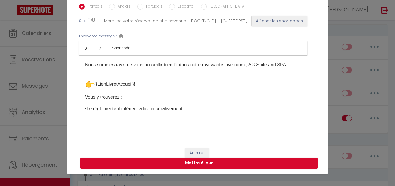
click at [138, 84] on p "{{LienLivretAccueil}}" at bounding box center [193, 84] width 216 height 9
click at [284, 64] on p "Nous sommes ravis de vous accueillir bientôt dans notre ravissante love room , …" at bounding box center [193, 64] width 216 height 7
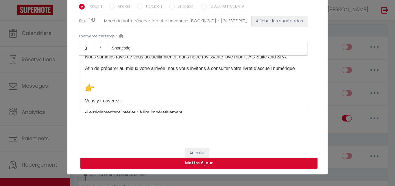
scroll to position [19, 0]
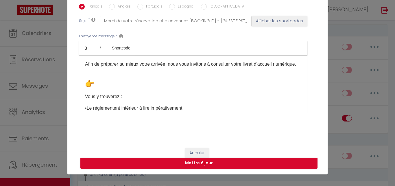
click at [127, 87] on p at bounding box center [193, 83] width 216 height 9
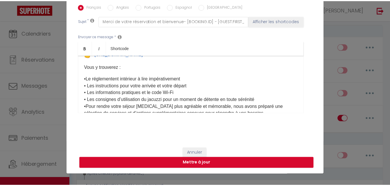
scroll to position [59, 0]
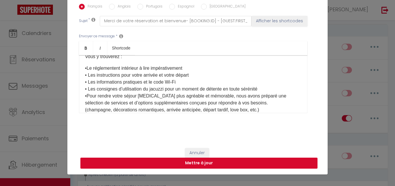
click at [202, 163] on button "Mettre à jour" at bounding box center [198, 162] width 237 height 11
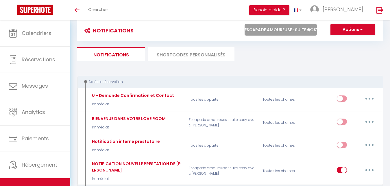
scroll to position [3, 0]
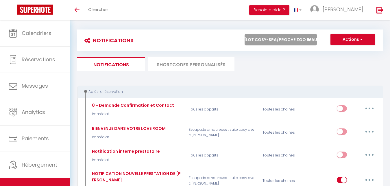
click option "Îlot cosy-SPA/Proche zoo Beauval" at bounding box center [0, 0] width 0 height 0
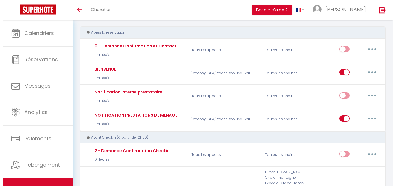
scroll to position [61, 0]
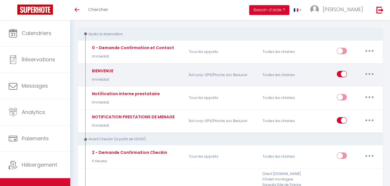
click at [372, 73] on button "button" at bounding box center [369, 73] width 16 height 9
click at [343, 85] on link "Editer" at bounding box center [354, 87] width 43 height 10
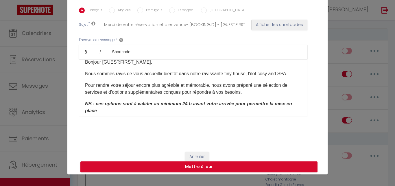
scroll to position [0, 0]
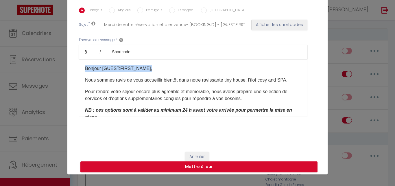
drag, startPoint x: 151, startPoint y: 72, endPoint x: 77, endPoint y: 72, distance: 74.5
click at [79, 72] on div "Bonjour [GUEST:FIRST_NAME]​, Nous sommes ravis de vous accueillir bientôt dans …" at bounding box center [193, 88] width 228 height 58
copy p "Bonjour [GUEST:FIRST_NAME]​,"
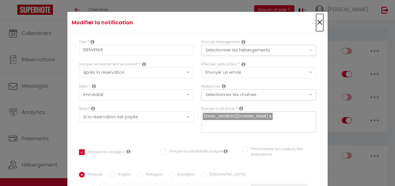
click at [316, 21] on span "×" at bounding box center [319, 22] width 7 height 17
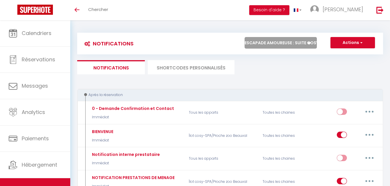
click option "Escapade amoureuse : suite cosy avec [PERSON_NAME]" at bounding box center [0, 0] width 0 height 0
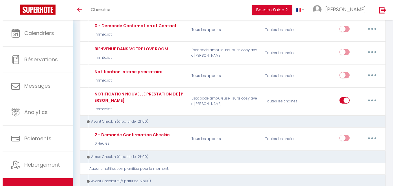
scroll to position [84, 0]
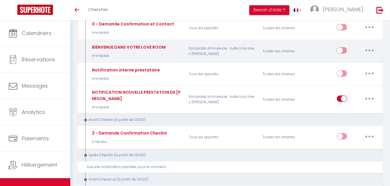
click at [370, 51] on button "button" at bounding box center [369, 50] width 16 height 9
click at [347, 64] on link "Editer" at bounding box center [354, 64] width 43 height 10
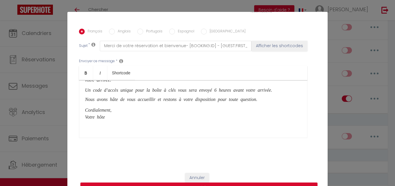
scroll to position [137, 0]
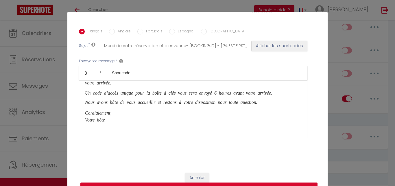
click at [104, 129] on p "Cordialement, Votre hôte ​" at bounding box center [193, 119] width 216 height 21
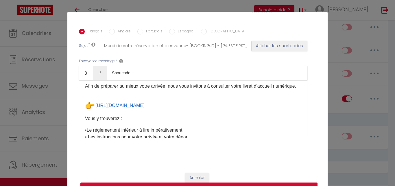
scroll to position [0, 0]
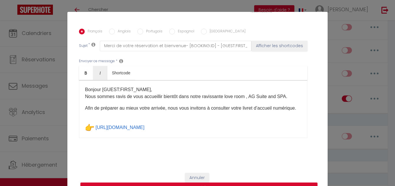
click at [251, 99] on p "Nous sommes ravis de vous accueillir bientôt dans notre ravissante love room , …" at bounding box center [193, 96] width 216 height 7
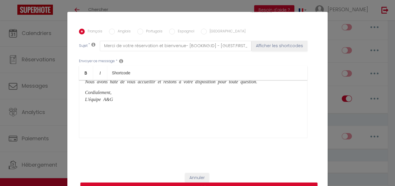
scroll to position [155, 0]
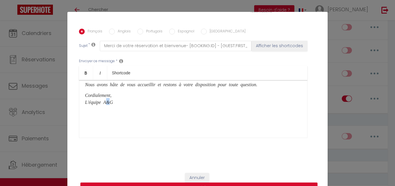
click at [104, 104] on icon "Cordialement, L'équipe A&G" at bounding box center [99, 98] width 28 height 12
copy icon "&"
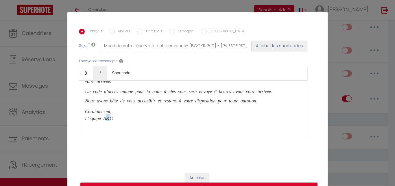
scroll to position [0, 0]
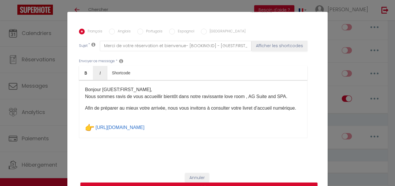
click at [250, 99] on p "Nous sommes ravis de vous accueillir bientôt dans notre ravissante love room , …" at bounding box center [193, 96] width 216 height 7
click at [277, 100] on p "Nous sommes ravis de vous accueillir bientôt dans notre ravissante love room , …" at bounding box center [193, 96] width 216 height 7
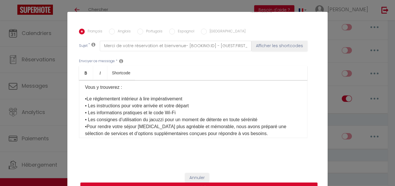
scroll to position [59, 0]
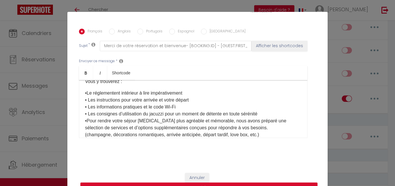
click at [86, 104] on p "•​Le réglementent intérieur à lire impérativement • Les instructions pour votre…" at bounding box center [193, 114] width 216 height 49
click at [86, 101] on p "• ​ ​ ​ ​Le réglementent intérieur à lire impérativement • Les instructions pou…" at bounding box center [193, 114] width 216 height 49
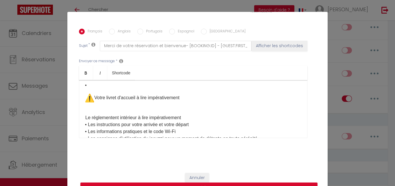
scroll to position [68, 0]
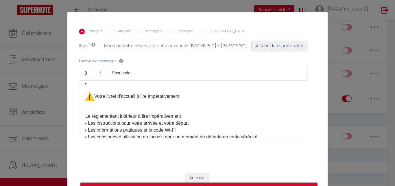
click at [137, 105] on p "Votre livret d'accueil à lire impérativement ​" at bounding box center [193, 100] width 216 height 16
drag, startPoint x: 133, startPoint y: 124, endPoint x: 82, endPoint y: 124, distance: 51.1
click at [82, 124] on div "Bonjour [GUEST:FIRST_NAME]​, ​ Nous sommes ravis de vous accueillir bientôt dan…" at bounding box center [193, 109] width 228 height 58
click at [136, 105] on p "Votre livret d'accueil à lire impérativement ​" at bounding box center [193, 100] width 216 height 16
click at [144, 106] on p "Le règlement intérieur, à lire impérativement ​" at bounding box center [193, 100] width 216 height 16
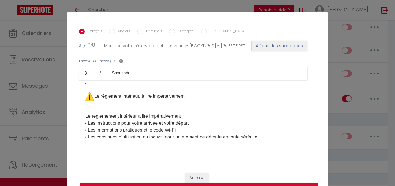
click at [187, 125] on p "​ ​ ​​Le réglementent intérieur à lire impérativement • Les instructions pour v…" at bounding box center [193, 137] width 216 height 49
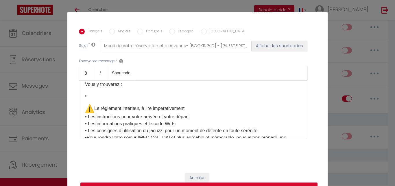
scroll to position [50, 0]
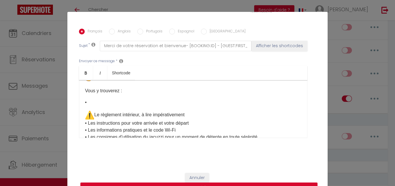
click at [104, 106] on p "•" at bounding box center [193, 102] width 216 height 7
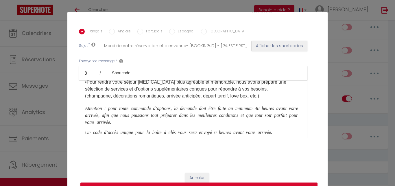
scroll to position [107, 0]
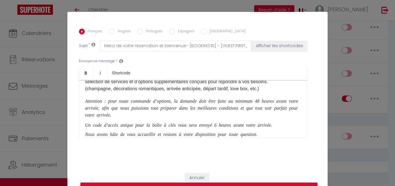
click at [100, 110] on icon "Attention ​: pour toute commande d’options, la demande doit être faite au minim…" at bounding box center [191, 107] width 213 height 18
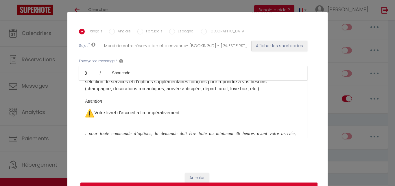
click at [190, 122] on p "Votre livret d'accueil à lire impérativement ​" at bounding box center [193, 116] width 216 height 16
drag, startPoint x: 103, startPoint y: 111, endPoint x: 83, endPoint y: 110, distance: 20.3
click at [85, 104] on p "Attention" at bounding box center [193, 100] width 216 height 7
copy icon "Attention"
click at [101, 124] on p "​" at bounding box center [193, 116] width 216 height 16
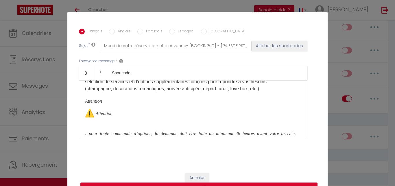
click at [104, 104] on p "Attention" at bounding box center [193, 100] width 216 height 7
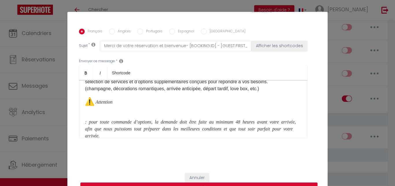
click at [82, 131] on div "Bonjour [GUEST:FIRST_NAME]​, ​ Nous sommes ravis de vous accueillir bientôt dan…" at bounding box center [193, 109] width 228 height 58
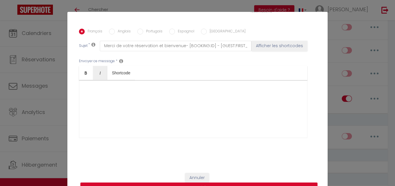
scroll to position [147, 0]
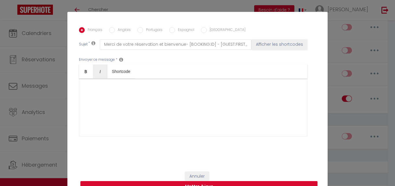
click at [273, 183] on button "Mettre à jour" at bounding box center [198, 186] width 237 height 11
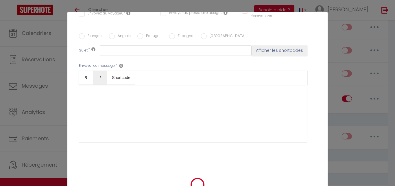
scroll to position [0, 0]
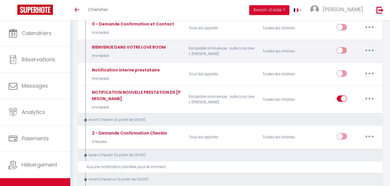
click at [370, 50] on button "button" at bounding box center [369, 50] width 16 height 9
click at [354, 62] on link "Editer" at bounding box center [354, 64] width 43 height 10
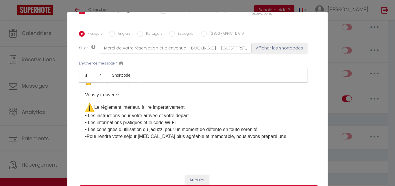
scroll to position [34, 0]
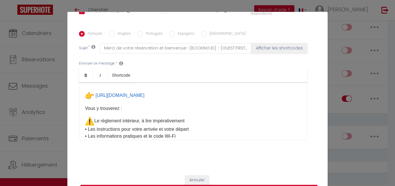
click at [191, 129] on p "Le règlement intérieur, à lire impérativement ​​ ​​ • Les instructions pour vot…" at bounding box center [193, 141] width 216 height 51
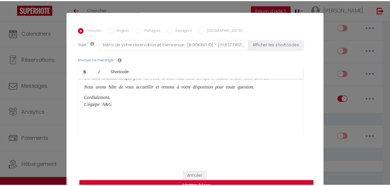
scroll to position [201, 0]
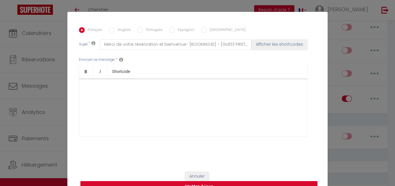
click at [250, 183] on button "Mettre à jour" at bounding box center [198, 186] width 237 height 11
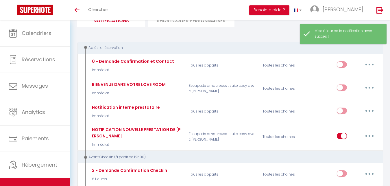
scroll to position [42, 0]
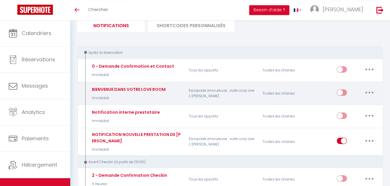
click at [343, 94] on input "checkbox" at bounding box center [342, 93] width 10 height 9
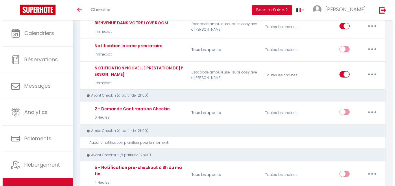
scroll to position [112, 0]
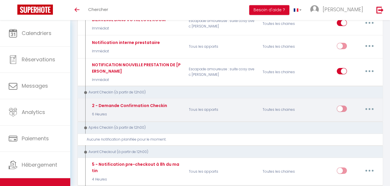
click at [372, 107] on button "button" at bounding box center [369, 108] width 16 height 9
click at [360, 120] on link "Editer" at bounding box center [354, 122] width 43 height 10
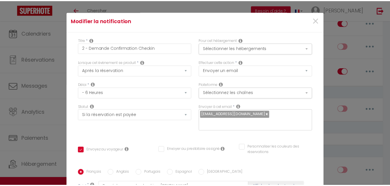
scroll to position [1, 0]
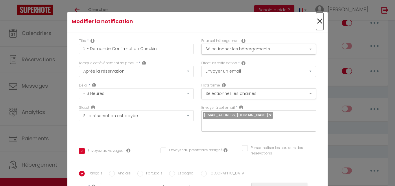
click at [316, 21] on span "×" at bounding box center [319, 21] width 7 height 17
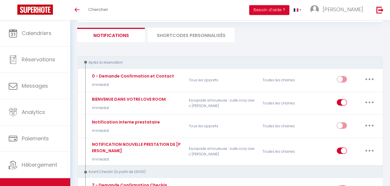
scroll to position [0, 0]
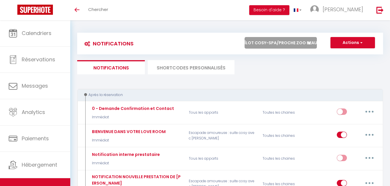
click option "Îlot cosy-SPA/Proche zoo Beauval" at bounding box center [0, 0] width 0 height 0
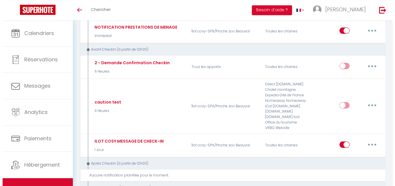
scroll to position [146, 0]
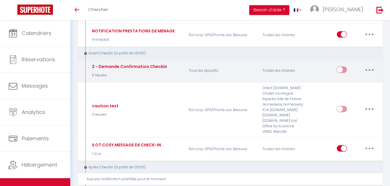
click at [369, 68] on button "button" at bounding box center [369, 69] width 16 height 9
click at [356, 80] on link "Editer" at bounding box center [354, 83] width 43 height 10
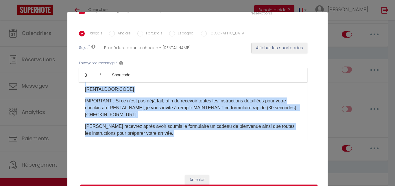
scroll to position [7, 0]
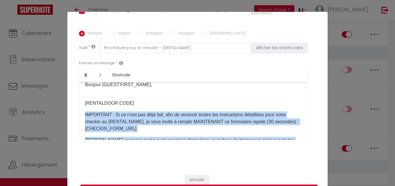
drag, startPoint x: 221, startPoint y: 134, endPoint x: 80, endPoint y: 117, distance: 142.0
click at [80, 117] on div "​Bonjour [GUEST:FIRST_NAME], [RENTALDOOR:CODE]​ IMPORTANT : Si ce n'est pas déj…" at bounding box center [193, 111] width 228 height 58
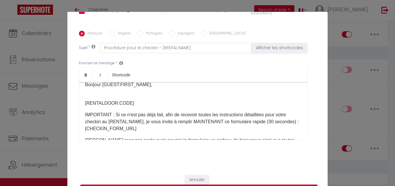
scroll to position [4, 0]
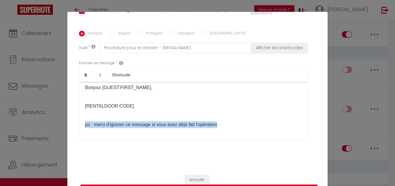
drag, startPoint x: 222, startPoint y: 125, endPoint x: 80, endPoint y: 125, distance: 142.7
click at [80, 125] on div "​Bonjour [GUEST:FIRST_NAME], [RENTALDOOR:CODE]​ ps : merci d'ignorer ce message…" at bounding box center [193, 111] width 228 height 58
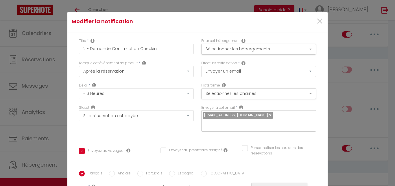
scroll to position [0, 0]
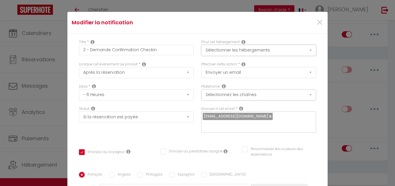
click at [244, 51] on button "Sélectionner les hébergements" at bounding box center [258, 50] width 115 height 11
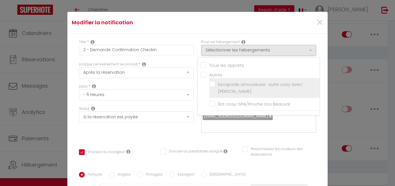
click at [215, 84] on label "Escapade amoureuse : suite cosy avec [PERSON_NAME]" at bounding box center [265, 88] width 101 height 14
click at [209, 85] on input "Escapade amoureuse : suite cosy avec [PERSON_NAME]" at bounding box center [264, 88] width 110 height 6
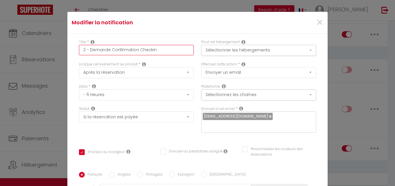
click at [135, 50] on input "2 - Demande Confirmation Checkin" at bounding box center [136, 50] width 115 height 10
click at [153, 51] on input "Information sur votre Checkin" at bounding box center [136, 50] width 115 height 10
click at [268, 118] on link at bounding box center [269, 115] width 3 height 5
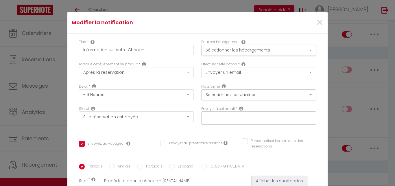
click at [253, 119] on input "text" at bounding box center [257, 117] width 109 height 8
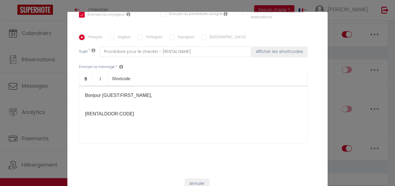
scroll to position [142, 0]
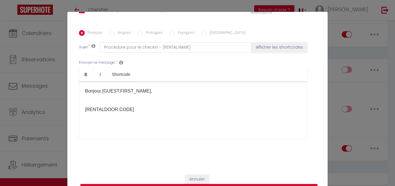
click at [152, 94] on p "​Bonjour [GUEST:FIRST_NAME]," at bounding box center [193, 91] width 216 height 7
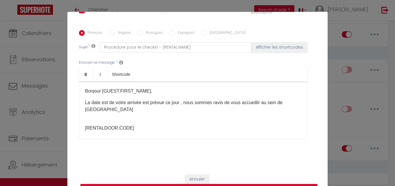
click at [155, 83] on div "​Bonjour [GUEST:FIRST_NAME], La date est de votre arrivée est prévue ce jour , …" at bounding box center [193, 110] width 228 height 58
click at [81, 129] on div "​Bonjour [GUEST:FIRST_NAME], La date est de votre arrivée est prévue ce jour , …" at bounding box center [193, 110] width 228 height 58
click at [118, 111] on p "La date est de votre arrivée est prévue ce jour , nous sommes ravis de vous acc…" at bounding box center [193, 106] width 216 height 14
click at [85, 128] on p "Voici votre code d’accès unique pour la boîte à clés : ​ [RENTALDOOR:CODE]​" at bounding box center [193, 125] width 216 height 14
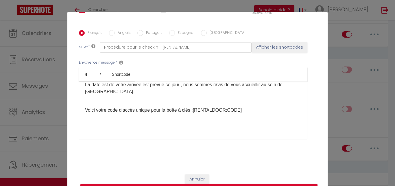
scroll to position [23, 0]
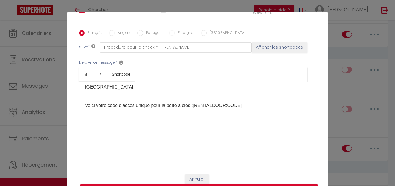
click at [250, 109] on p "Voici votre code d’accès unique pour la boîte à clés :​[RENTALDOOR:CODE]​" at bounding box center [193, 102] width 216 height 14
drag, startPoint x: 250, startPoint y: 110, endPoint x: 243, endPoint y: 90, distance: 21.5
click at [165, 118] on p "Il sera actif à partir de {{HeureCheckIn}} aujourd’hu ​" at bounding box center [193, 117] width 216 height 7
click at [146, 119] on p "Il sera actif à partir de 17h00} aujourd’hu ​" at bounding box center [193, 117] width 216 height 7
click at [168, 118] on p "Il sera actif à partir de 17h00 aujourd’hu ​" at bounding box center [193, 117] width 216 height 7
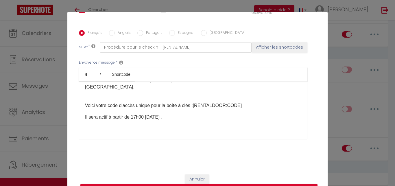
click at [196, 57] on div "Envoyer ce message * Bold Italic Shortcode Rich text editor ​Bonjour [GUEST:FIR…" at bounding box center [197, 100] width 237 height 94
click at [192, 125] on div "​Bonjour [GUEST:FIRST_NAME], La date est de votre arrivée est prévue ce jour , …" at bounding box center [193, 110] width 228 height 58
click at [170, 119] on p "Il sera actif à partir de 17h00 [DATE] ​i." at bounding box center [193, 117] width 216 height 7
click at [175, 119] on p "Il sera actif à partir de 17h00 [DATE] ​." at bounding box center [193, 117] width 216 height 7
click at [176, 119] on p "Il sera actif à partir de 17h00 [DATE] ​." at bounding box center [193, 117] width 216 height 7
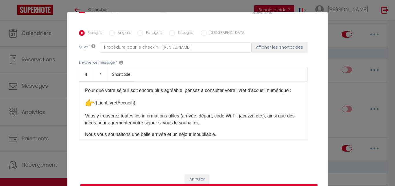
scroll to position [65, 0]
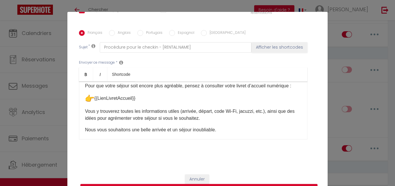
click at [150, 103] on p "{{LienLivretAccueil}}" at bounding box center [193, 98] width 216 height 9
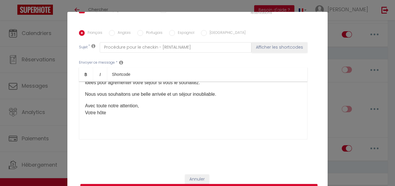
scroll to position [102, 0]
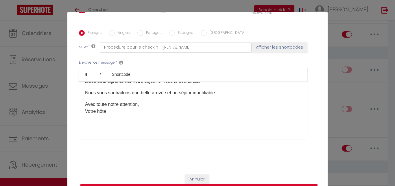
click at [88, 128] on div "​Bonjour [GUEST:FIRST_NAME], La date est de votre arrivée est prévue ce jour , …" at bounding box center [193, 110] width 228 height 58
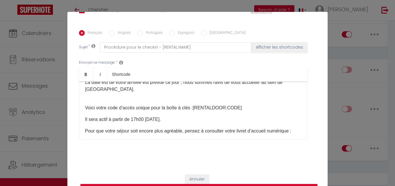
scroll to position [21, 0]
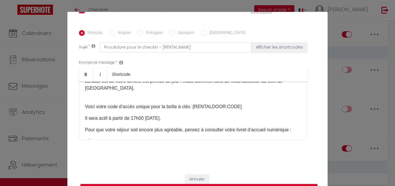
click at [82, 108] on div "​Bonjour [GUEST:FIRST_NAME], La date est de votre arrivée est prévue ce jour , …" at bounding box center [193, 110] width 228 height 58
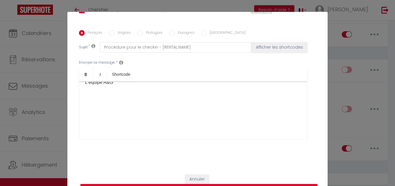
scroll to position [147, 0]
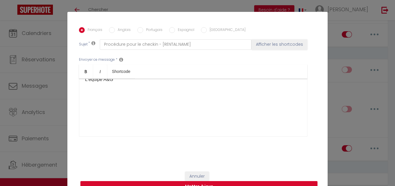
click at [246, 181] on button "Mettre à jour" at bounding box center [198, 186] width 237 height 11
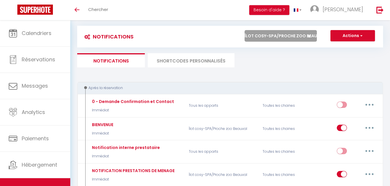
scroll to position [0, 0]
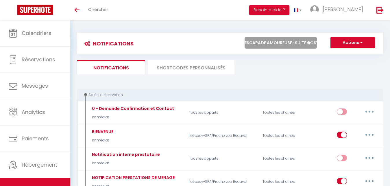
click option "Escapade amoureuse : suite cosy avec [PERSON_NAME]" at bounding box center [0, 0] width 0 height 0
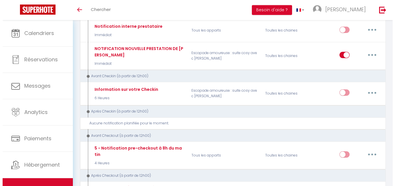
scroll to position [131, 0]
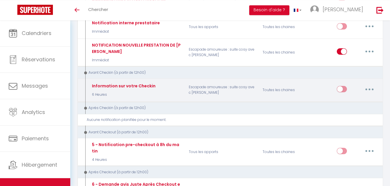
click at [367, 89] on button "button" at bounding box center [369, 88] width 16 height 9
click at [351, 102] on link "Editer" at bounding box center [354, 102] width 43 height 10
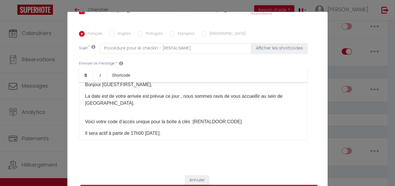
scroll to position [10, 0]
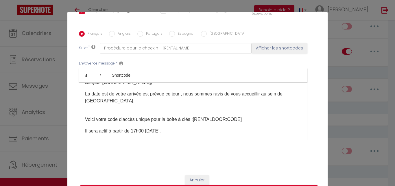
click at [82, 120] on div "​Bonjour [GUEST:FIRST_NAME], La date est de votre arrivée est prévue ce jour , …" at bounding box center [193, 111] width 228 height 58
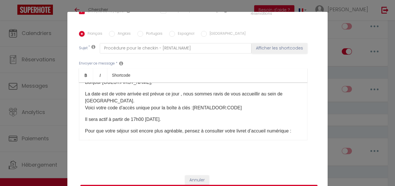
click at [81, 120] on div "​Bonjour [GUEST:FIRST_NAME], La date est de votre arrivée est prévue ce jour , …" at bounding box center [193, 111] width 228 height 58
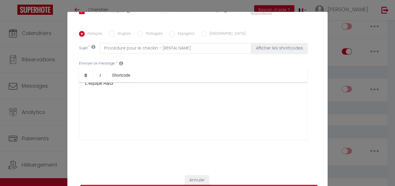
scroll to position [147, 0]
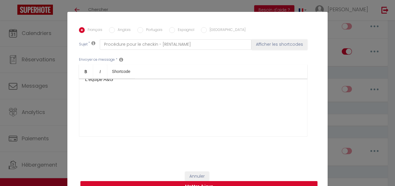
click at [246, 183] on button "Mettre à jour" at bounding box center [198, 186] width 237 height 11
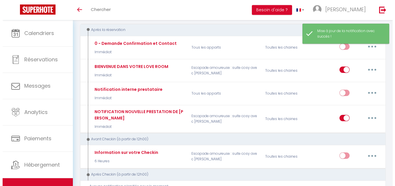
scroll to position [63, 0]
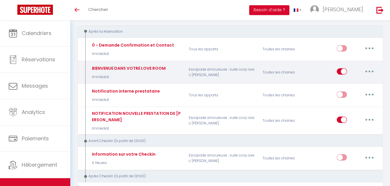
click at [366, 72] on button "button" at bounding box center [369, 71] width 16 height 9
click at [353, 82] on link "Editer" at bounding box center [354, 85] width 43 height 10
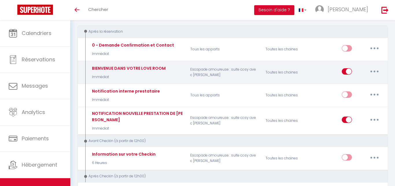
scroll to position [141, 0]
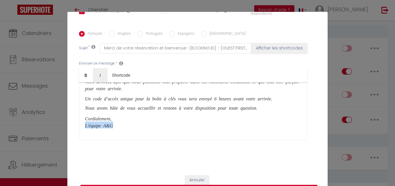
drag, startPoint x: 113, startPoint y: 134, endPoint x: 81, endPoint y: 134, distance: 31.2
click at [81, 134] on div "Bonjour [GUEST:FIRST_NAME]​,​ Nous sommes ravis de vous accueillir bientôt dans…" at bounding box center [193, 111] width 228 height 58
copy icon "L'équipe A&G"
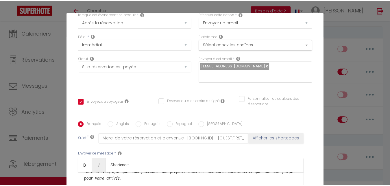
scroll to position [0, 0]
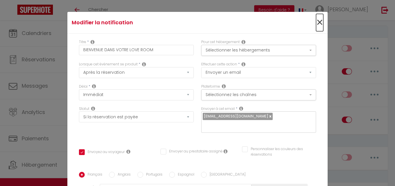
click at [316, 21] on span "×" at bounding box center [319, 22] width 7 height 17
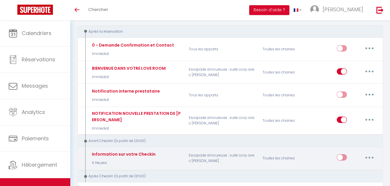
click at [369, 158] on button "button" at bounding box center [369, 157] width 16 height 9
click at [302, 167] on div "Information sur votre Checkin 6 Heures Escapade amoureuse : suite cosy avec jac…" at bounding box center [230, 157] width 306 height 23
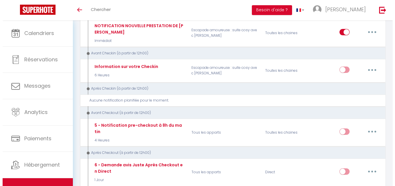
scroll to position [159, 0]
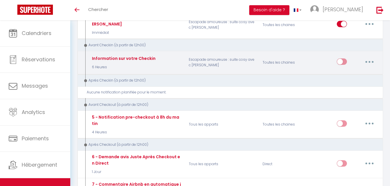
click at [370, 62] on icon "button" at bounding box center [369, 62] width 2 height 2
click at [355, 72] on link "Editer" at bounding box center [354, 75] width 43 height 10
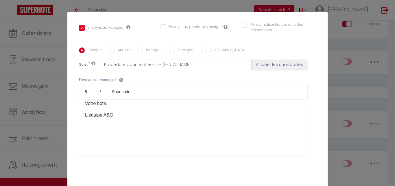
scroll to position [115, 0]
drag, startPoint x: 119, startPoint y: 124, endPoint x: 79, endPoint y: 125, distance: 39.3
click at [79, 125] on div "​Bonjour [GUEST:FIRST_NAME], La date est de votre arrivée est prévue ce jour , …" at bounding box center [193, 128] width 228 height 58
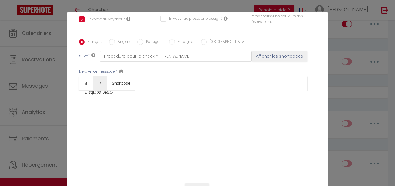
scroll to position [147, 0]
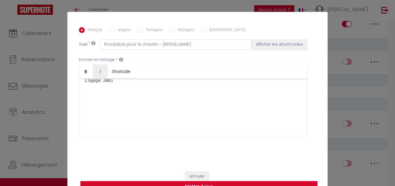
click at [232, 182] on button "Mettre à jour" at bounding box center [198, 186] width 237 height 11
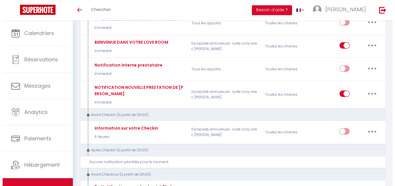
scroll to position [79, 0]
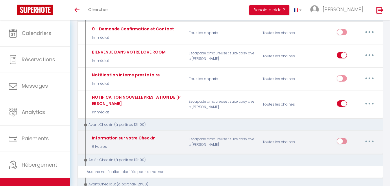
click at [343, 140] on input "checkbox" at bounding box center [342, 142] width 10 height 9
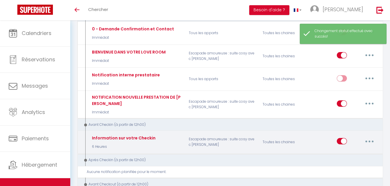
click at [367, 140] on button "button" at bounding box center [369, 140] width 16 height 9
click at [352, 151] on link "Editer" at bounding box center [354, 154] width 43 height 10
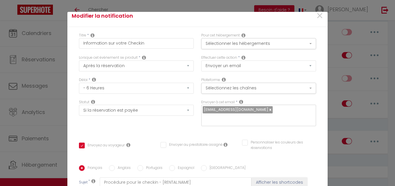
scroll to position [0, 0]
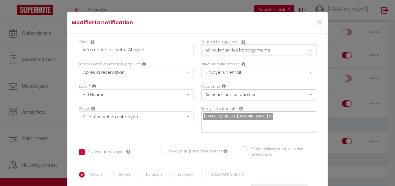
click at [273, 50] on button "Sélectionner les hébergements" at bounding box center [258, 50] width 115 height 11
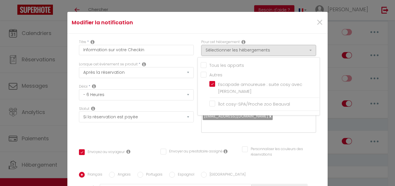
click at [290, 24] on div "×" at bounding box center [283, 22] width 86 height 13
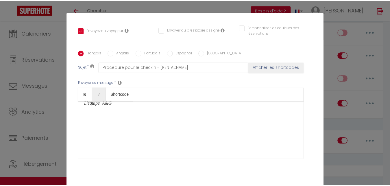
scroll to position [147, 0]
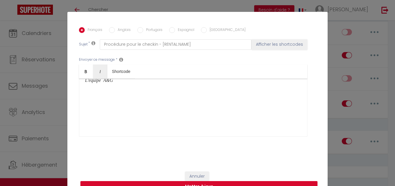
click at [244, 184] on button "Mettre à jour" at bounding box center [198, 186] width 237 height 11
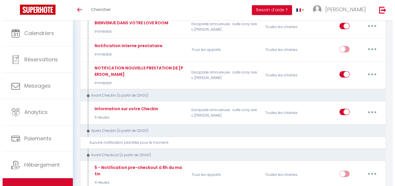
scroll to position [118, 0]
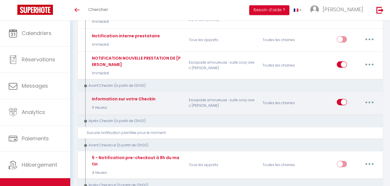
click at [368, 103] on button "button" at bounding box center [369, 101] width 16 height 9
click at [356, 114] on link "Editer" at bounding box center [354, 115] width 43 height 10
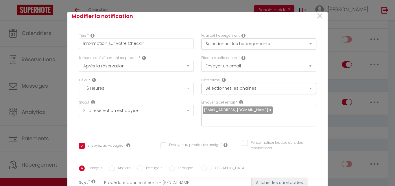
scroll to position [0, 0]
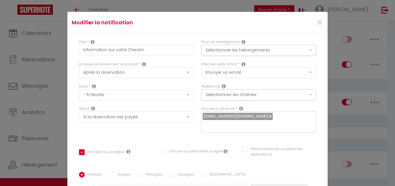
drag, startPoint x: 138, startPoint y: 95, endPoint x: 235, endPoint y: 19, distance: 123.3
click at [240, 19] on div "×" at bounding box center [283, 22] width 86 height 13
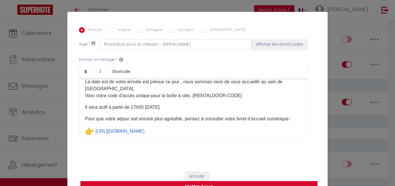
scroll to position [23, 0]
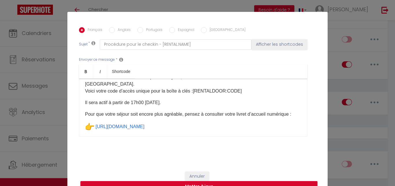
click at [175, 101] on p "Il sera actif à partir de 17h00 [DATE]​." at bounding box center [193, 102] width 216 height 7
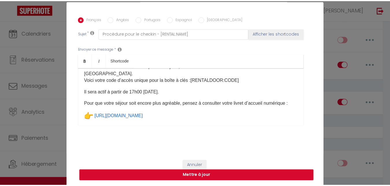
scroll to position [23, 0]
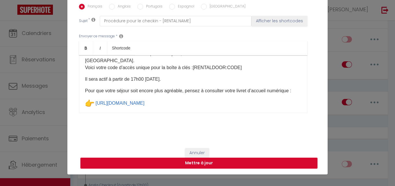
click at [221, 164] on button "Mettre à jour" at bounding box center [198, 162] width 237 height 11
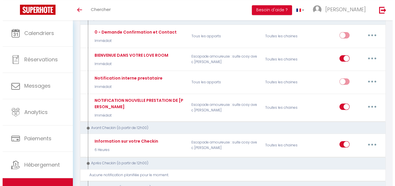
scroll to position [78, 0]
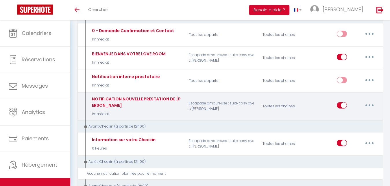
click at [367, 106] on button "button" at bounding box center [369, 105] width 16 height 9
click at [355, 117] on link "Editer" at bounding box center [354, 119] width 43 height 10
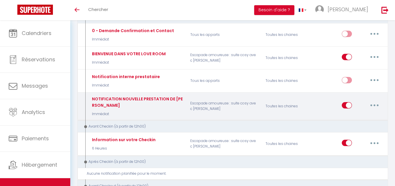
scroll to position [23, 0]
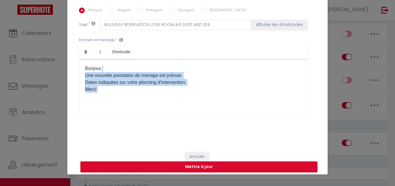
drag, startPoint x: 320, startPoint y: 112, endPoint x: 322, endPoint y: 46, distance: 65.3
click at [322, 46] on div "Modifier la notification × Titre * NOTIFICATION NOUVELLE PRESTATION DE MENAGE P…" at bounding box center [197, 81] width 260 height 186
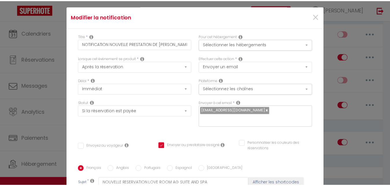
scroll to position [0, 0]
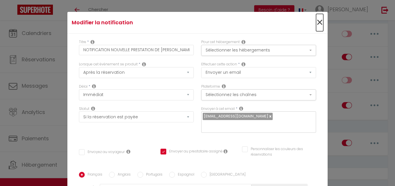
click at [316, 22] on span "×" at bounding box center [319, 22] width 7 height 17
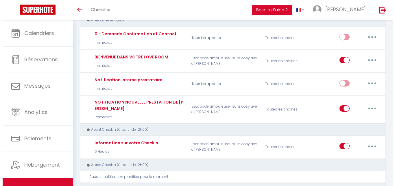
scroll to position [78, 0]
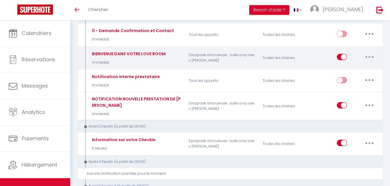
click at [370, 56] on button "button" at bounding box center [369, 56] width 16 height 9
click at [343, 68] on link "Editer" at bounding box center [354, 70] width 43 height 10
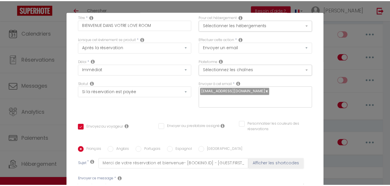
scroll to position [0, 0]
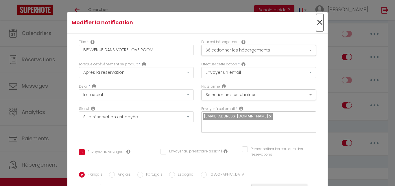
click at [316, 23] on span "×" at bounding box center [319, 22] width 7 height 17
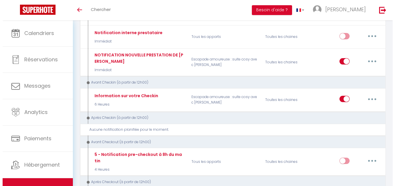
scroll to position [123, 0]
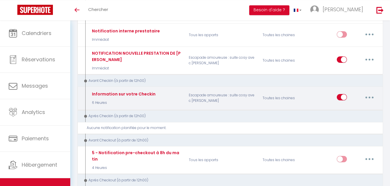
click at [370, 97] on button "button" at bounding box center [369, 96] width 16 height 9
click at [351, 107] on link "Editer" at bounding box center [354, 110] width 43 height 10
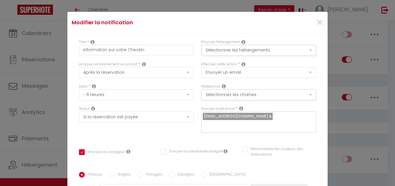
drag, startPoint x: 164, startPoint y: 73, endPoint x: 175, endPoint y: 61, distance: 17.0
click at [175, 60] on div "Titre * Information sur votre Checkin" at bounding box center [136, 50] width 122 height 22
click option "- 1 Heure" at bounding box center [0, 0] width 0 height 0
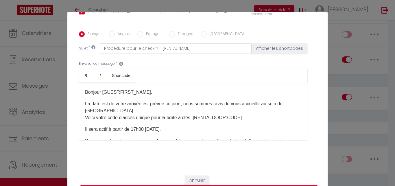
scroll to position [147, 0]
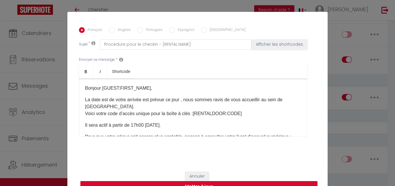
click at [246, 183] on button "Mettre à jour" at bounding box center [198, 186] width 237 height 11
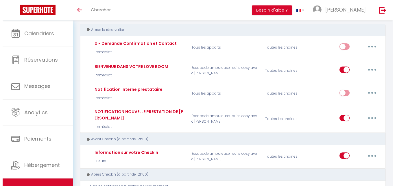
scroll to position [71, 0]
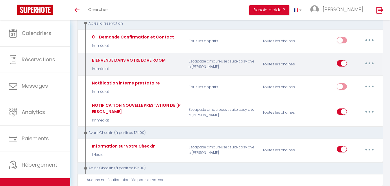
click at [365, 62] on button "button" at bounding box center [369, 63] width 16 height 9
click at [351, 75] on link "Editer" at bounding box center [354, 77] width 43 height 10
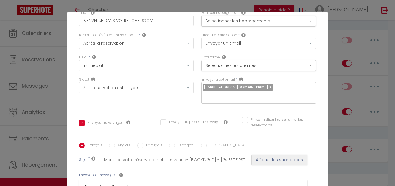
scroll to position [0, 0]
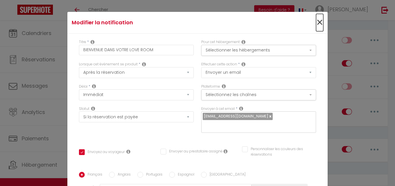
click at [316, 23] on span "×" at bounding box center [319, 22] width 7 height 17
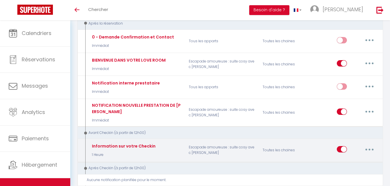
click at [370, 148] on button "button" at bounding box center [369, 148] width 16 height 9
click at [353, 159] on link "Editer" at bounding box center [354, 162] width 43 height 10
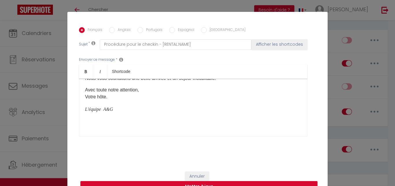
scroll to position [98, 0]
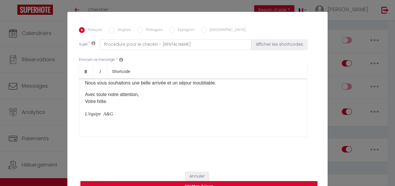
click at [103, 115] on icon "L'équipe A&G" at bounding box center [99, 113] width 28 height 5
click at [99, 115] on icon "L'équipe &G" at bounding box center [97, 113] width 25 height 5
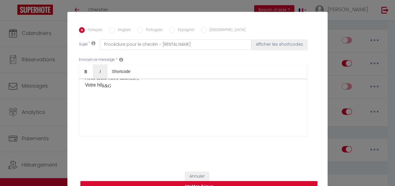
scroll to position [127, 0]
click at [190, 176] on button "Annuler" at bounding box center [197, 176] width 24 height 10
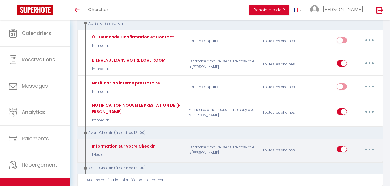
click at [369, 149] on icon "button" at bounding box center [369, 150] width 2 height 2
click at [350, 164] on link "Editer" at bounding box center [354, 162] width 43 height 10
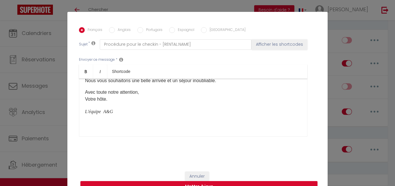
scroll to position [91, 0]
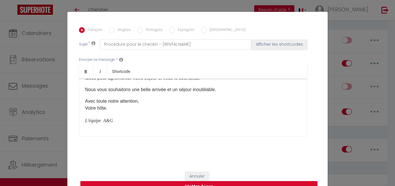
click at [159, 105] on div "​Bonjour [GUEST:FIRST_NAME], La date est de votre arrivée est prévue ce jour , …" at bounding box center [193, 108] width 228 height 58
drag, startPoint x: 164, startPoint y: 108, endPoint x: 142, endPoint y: 108, distance: 22.8
click at [142, 107] on p "Avec toute notre attention, L'équipe A Votre hôte." at bounding box center [193, 105] width 216 height 14
click at [103, 122] on icon "L'équipe A&G" at bounding box center [99, 119] width 28 height 5
click at [116, 123] on p "L'équipe A ​ &G ​" at bounding box center [193, 119] width 216 height 7
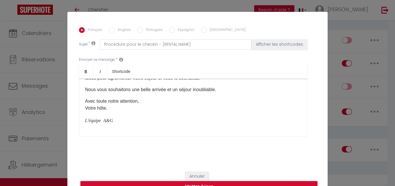
click at [108, 122] on icon "L'équipe A ​ &G" at bounding box center [99, 119] width 28 height 5
click at [116, 123] on p "L'équipe A &G ​" at bounding box center [193, 119] width 216 height 7
click at [191, 174] on button "Annuler" at bounding box center [197, 176] width 24 height 10
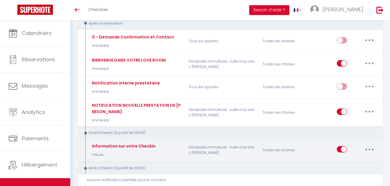
click at [366, 150] on button "button" at bounding box center [369, 148] width 16 height 9
click at [351, 160] on link "Editer" at bounding box center [354, 162] width 43 height 10
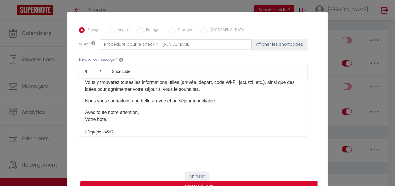
scroll to position [98, 0]
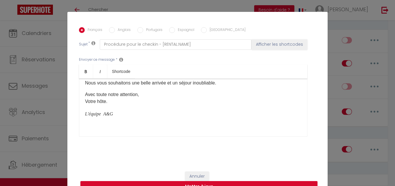
click at [103, 115] on icon "L'équipe A&G" at bounding box center [99, 113] width 28 height 5
click at [125, 116] on p "L'équipe A & G ​" at bounding box center [193, 113] width 216 height 7
click at [114, 116] on p "L'équipe A&G ​" at bounding box center [193, 113] width 216 height 7
click at [106, 105] on p "Avec toute notre attention, Votre hôte, l'équipe A&G" at bounding box center [193, 98] width 216 height 14
click at [86, 116] on p "l'équipe A&G" at bounding box center [193, 113] width 216 height 7
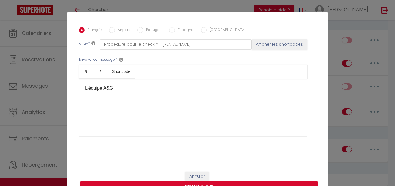
scroll to position [138, 0]
click at [168, 122] on p at bounding box center [193, 121] width 216 height 7
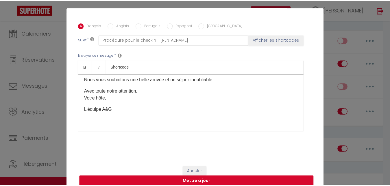
scroll to position [23, 0]
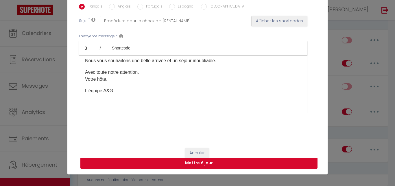
click at [239, 164] on button "Mettre à jour" at bounding box center [198, 162] width 237 height 11
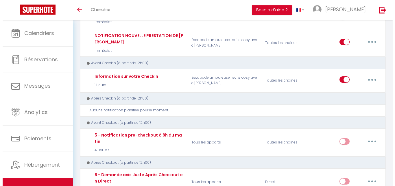
scroll to position [143, 0]
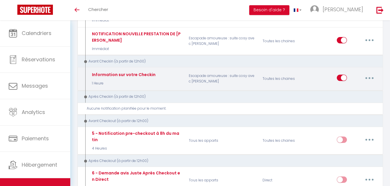
click at [367, 75] on button "button" at bounding box center [369, 77] width 16 height 9
click at [354, 88] on link "Editer" at bounding box center [354, 91] width 43 height 10
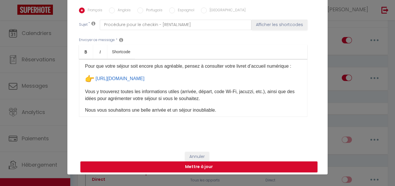
scroll to position [54, 0]
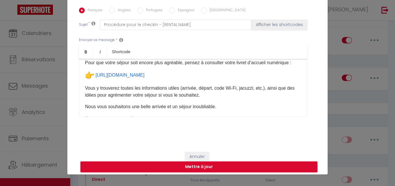
click at [82, 96] on div "​Bonjour [GUEST:FIRST_NAME], La date est de votre arrivée est prévue ce jour , …" at bounding box center [193, 88] width 228 height 58
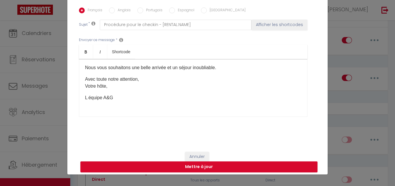
scroll to position [95, 0]
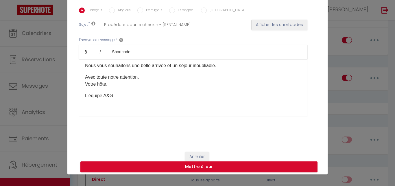
click at [81, 73] on div "​Bonjour [GUEST:FIRST_NAME], La date est de votre arrivée est prévue ce jour , …" at bounding box center [193, 88] width 228 height 58
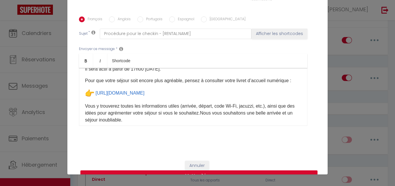
scroll to position [47, 0]
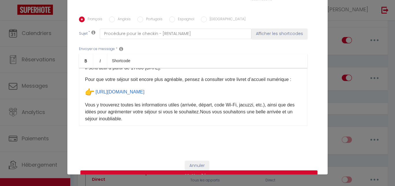
click at [85, 97] on img "👉" at bounding box center [89, 92] width 9 height 9
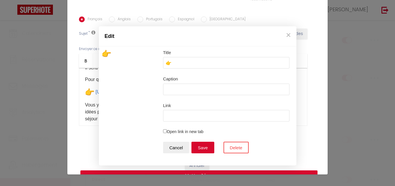
scroll to position [23, 0]
click at [289, 35] on button "×" at bounding box center [288, 35] width 9 height 12
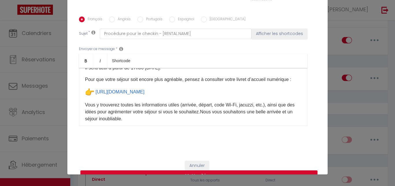
click at [82, 99] on div "​Bonjour [GUEST:FIRST_NAME], La date est de votre arrivée est prévue ce jour , …" at bounding box center [193, 97] width 228 height 58
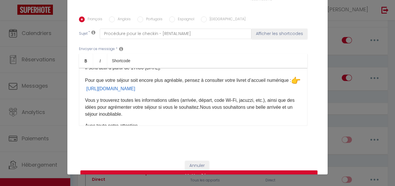
click at [85, 101] on p "Vous y trouverez toutes les informations utiles (arrivée, départ, code Wi-Fi, j…" at bounding box center [193, 107] width 216 height 21
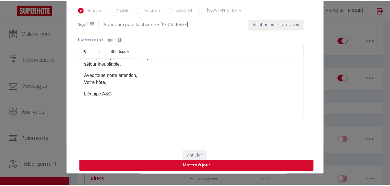
scroll to position [147, 0]
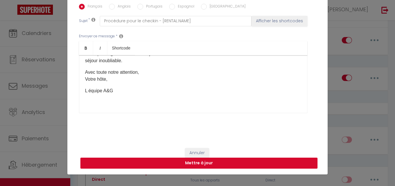
click at [221, 164] on button "Mettre à jour" at bounding box center [198, 162] width 237 height 11
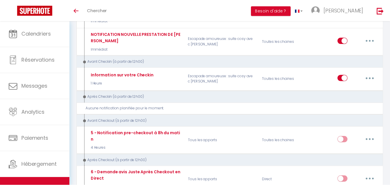
scroll to position [0, 0]
